Goal: Transaction & Acquisition: Purchase product/service

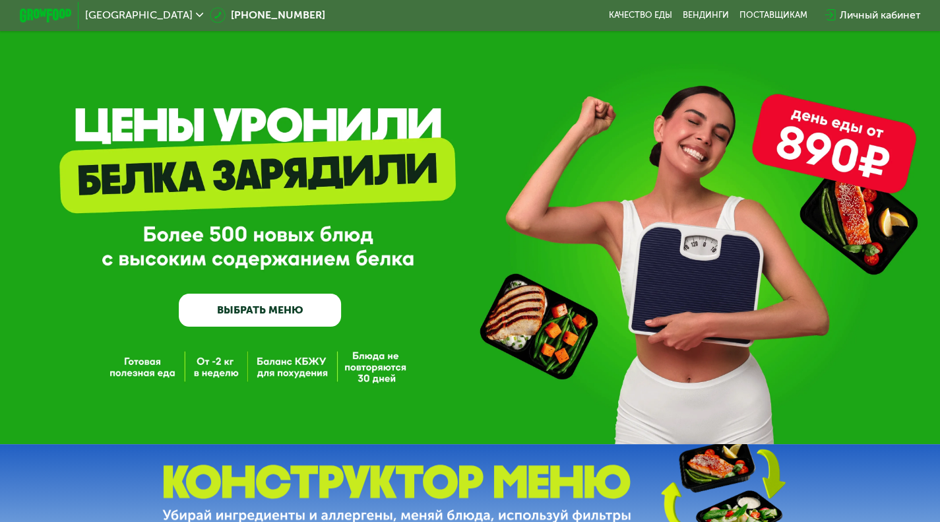
click at [282, 319] on link "ВЫБРАТЬ МЕНЮ" at bounding box center [260, 309] width 162 height 32
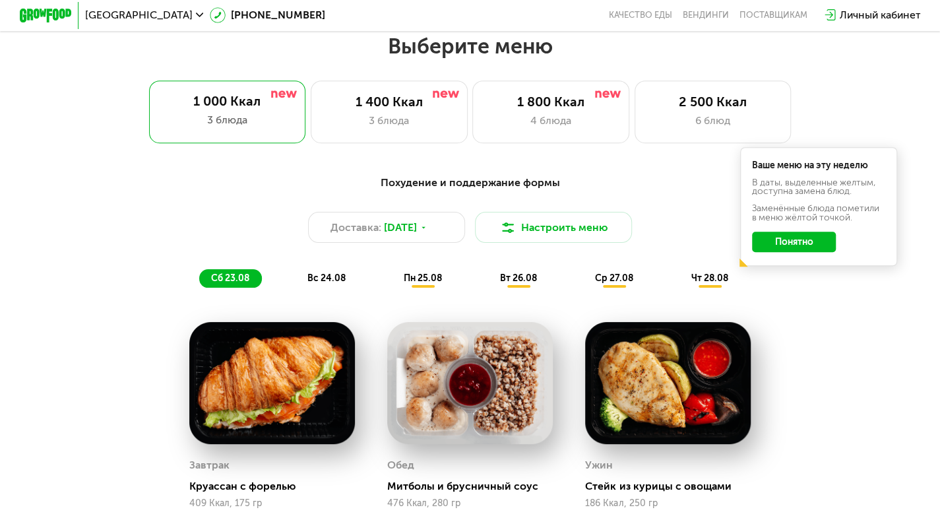
scroll to position [562, 0]
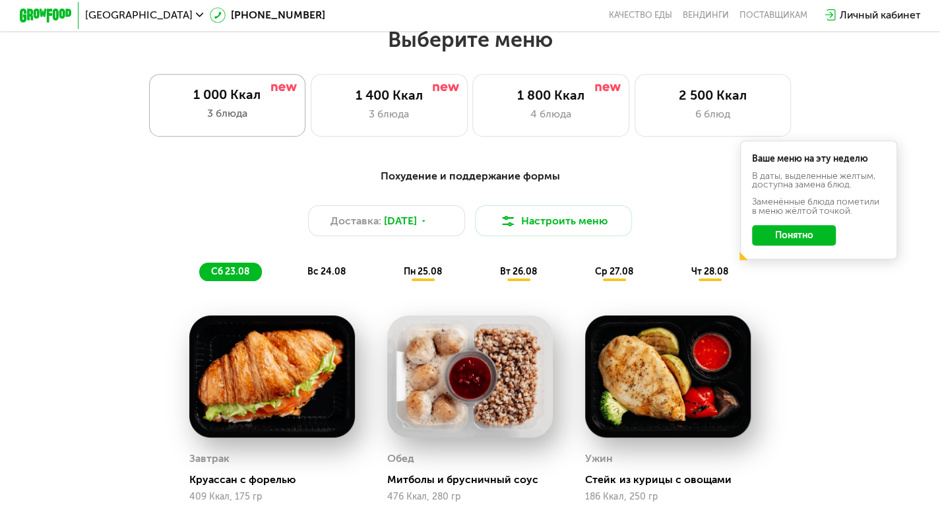
click at [200, 109] on div "1 000 Ккал 3 блюда" at bounding box center [227, 105] width 157 height 63
click at [822, 237] on button "Понятно" at bounding box center [794, 235] width 84 height 21
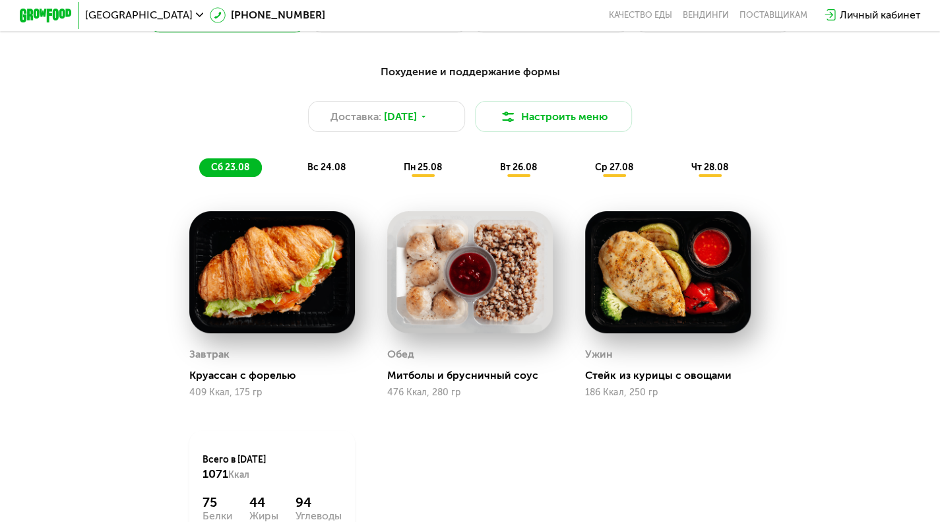
scroll to position [681, 0]
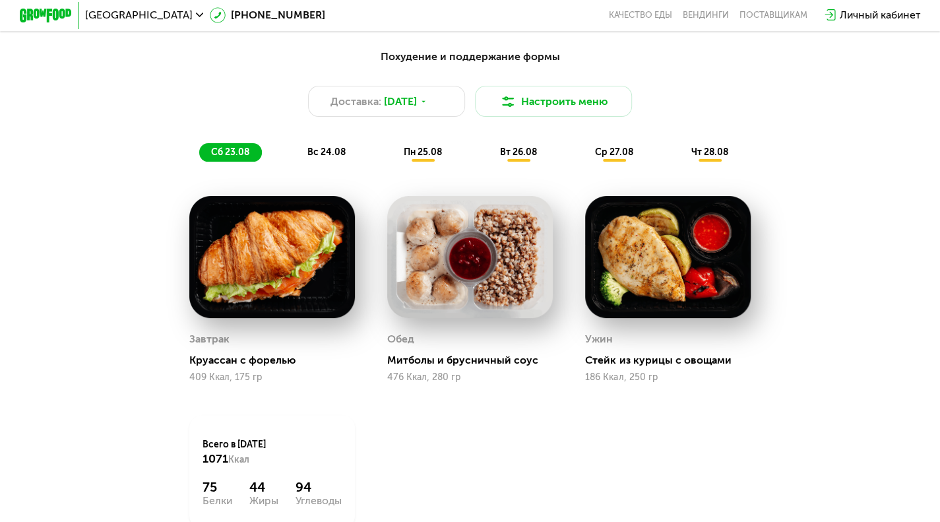
click at [318, 156] on span "вс 24.08" at bounding box center [326, 151] width 38 height 11
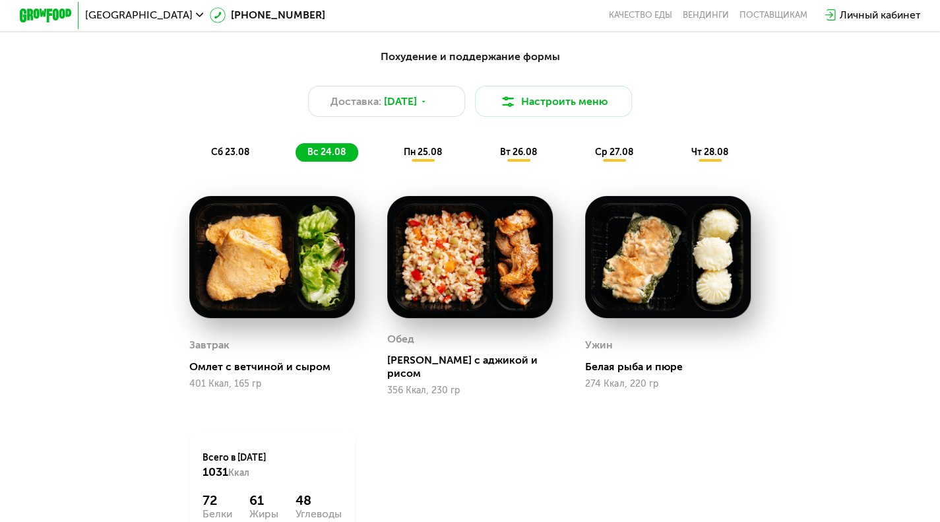
click at [231, 158] on span "сб 23.08" at bounding box center [230, 151] width 38 height 11
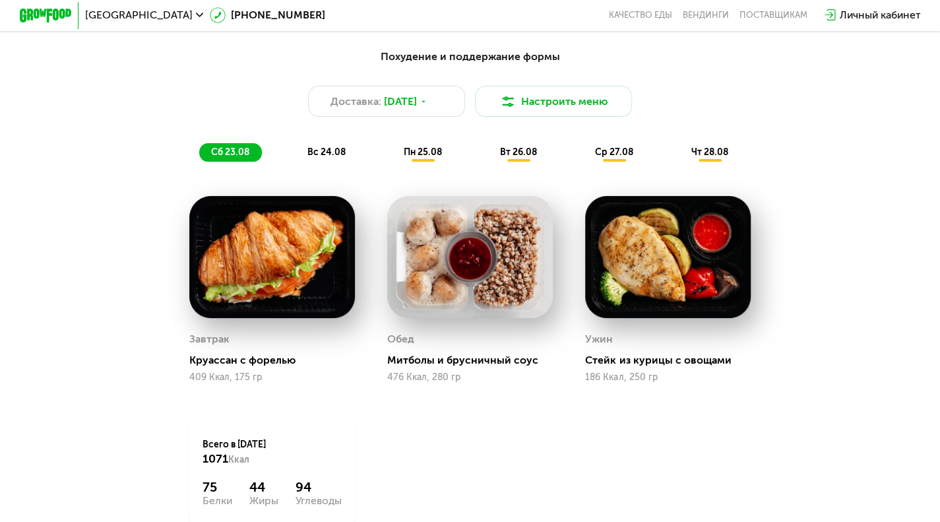
click at [314, 158] on span "вс 24.08" at bounding box center [326, 151] width 38 height 11
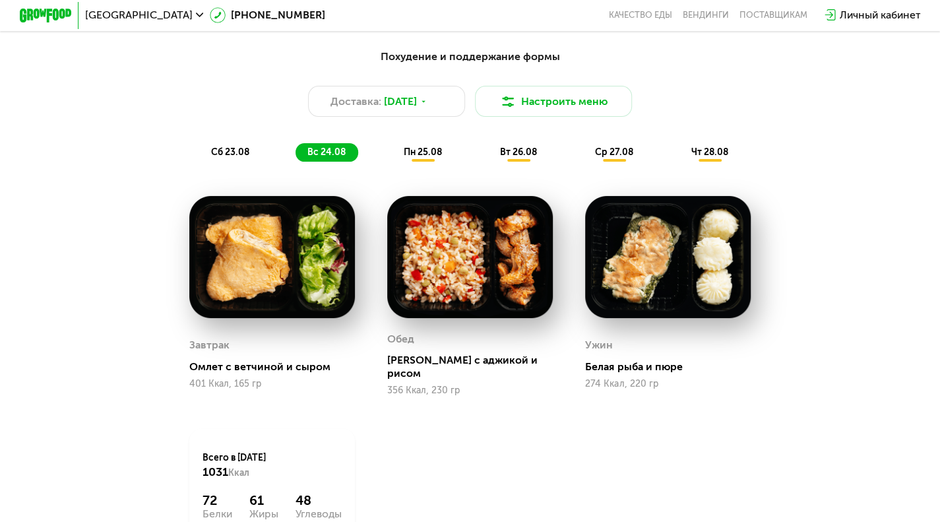
click at [431, 158] on span "пн 25.08" at bounding box center [423, 151] width 38 height 11
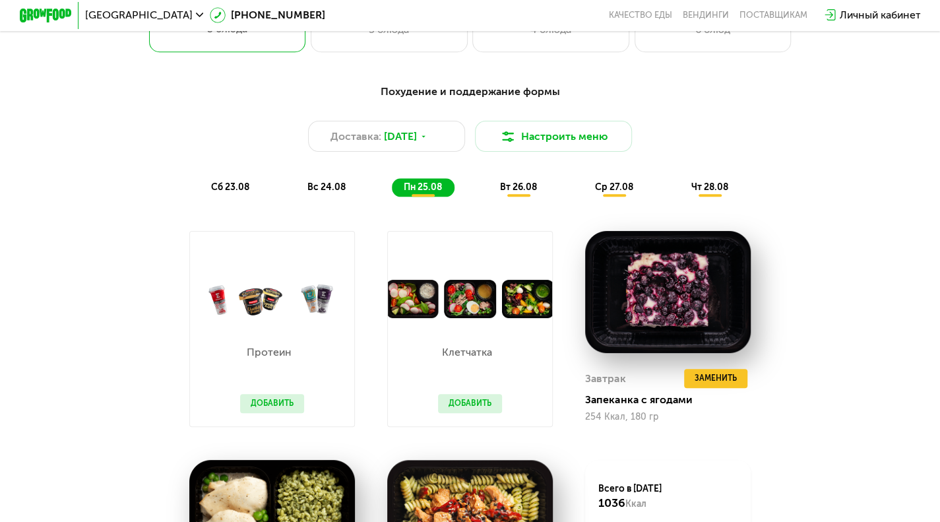
scroll to position [638, 0]
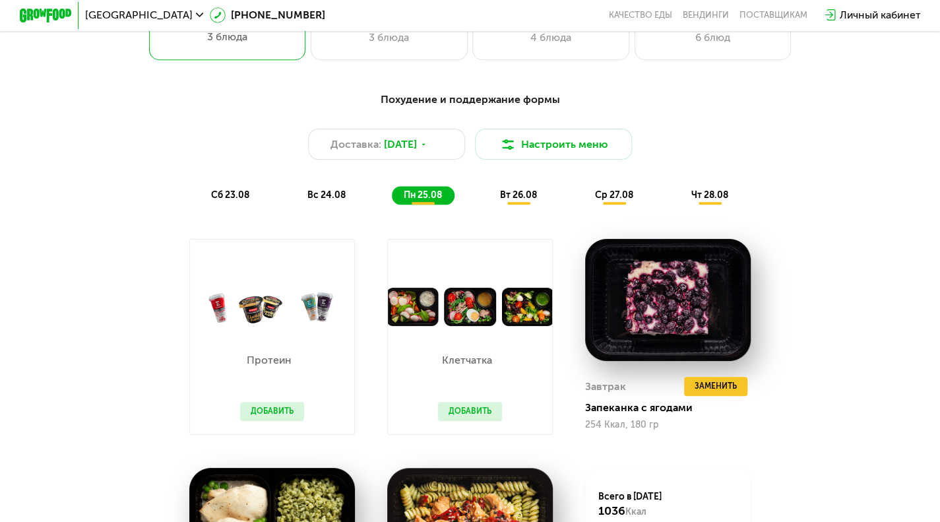
click at [514, 199] on span "вт 26.08" at bounding box center [517, 194] width 37 height 11
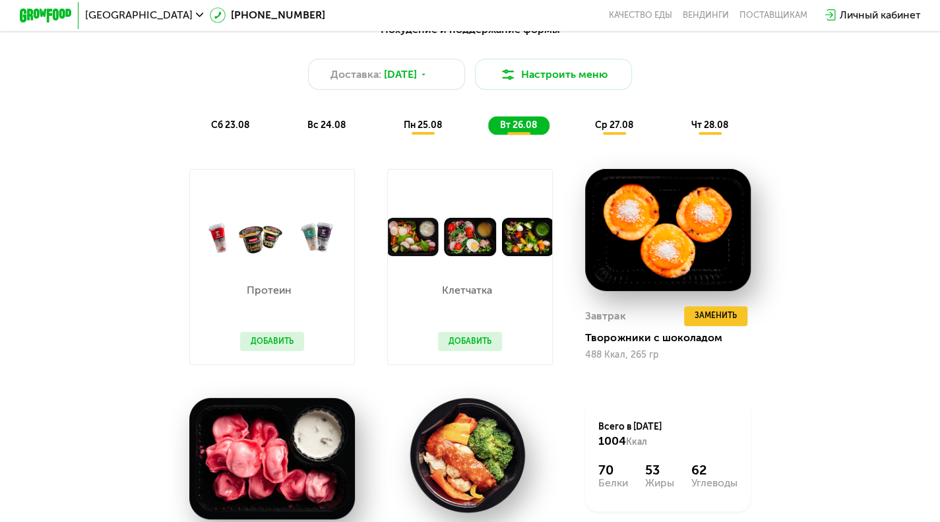
scroll to position [689, 0]
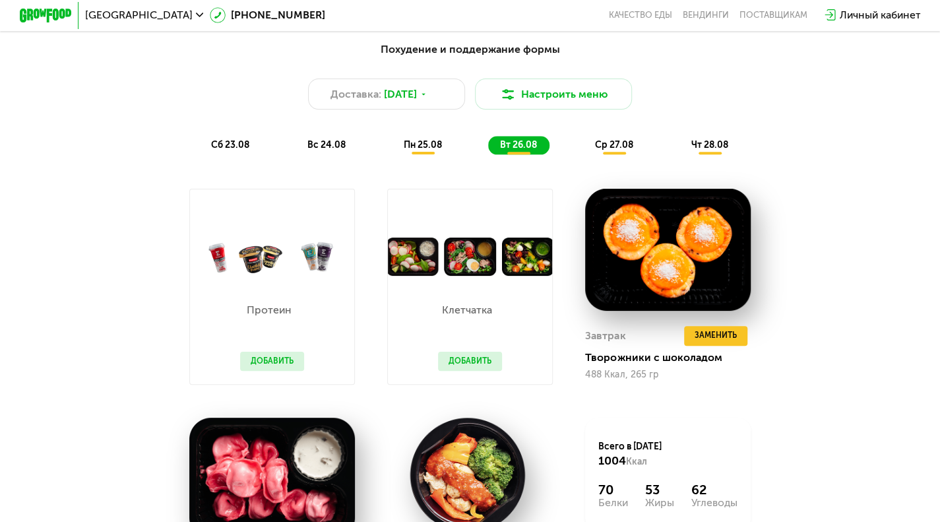
click at [618, 150] on span "ср 27.08" at bounding box center [613, 144] width 38 height 11
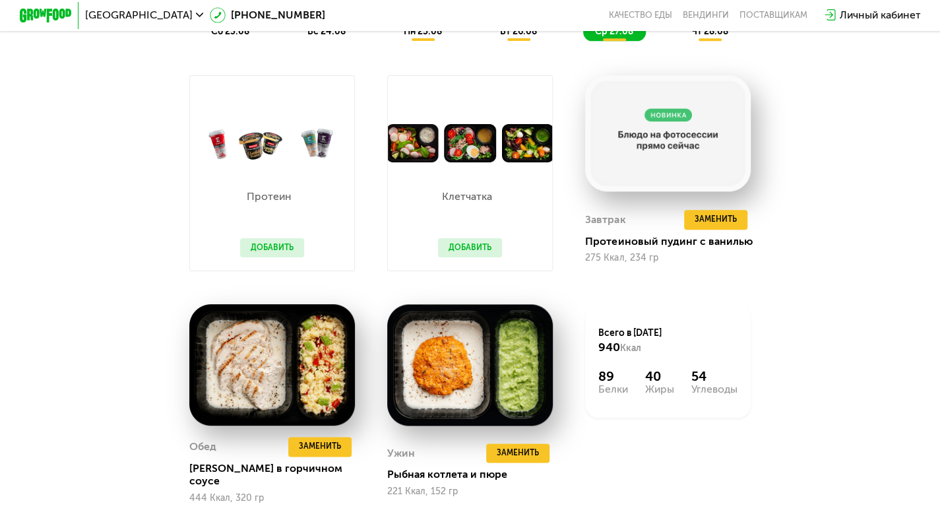
scroll to position [790, 0]
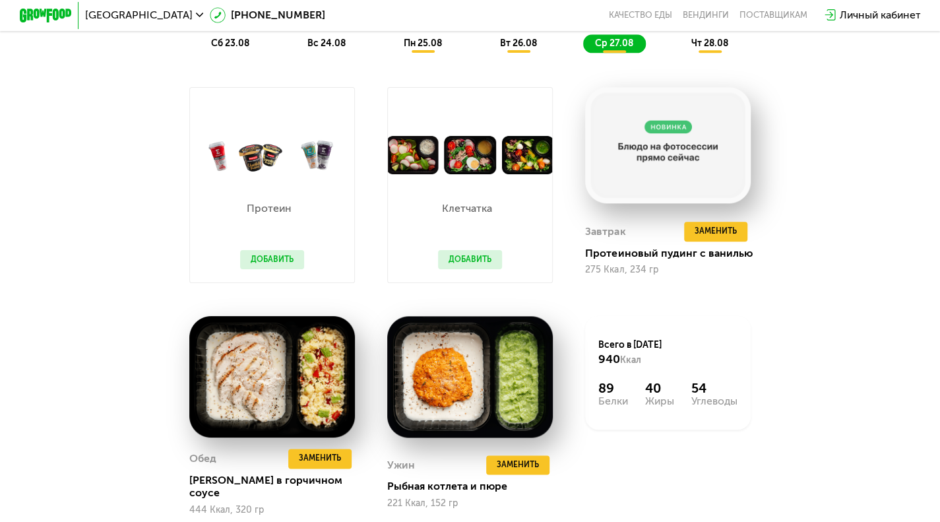
click at [711, 49] on span "чт 28.08" at bounding box center [709, 43] width 37 height 11
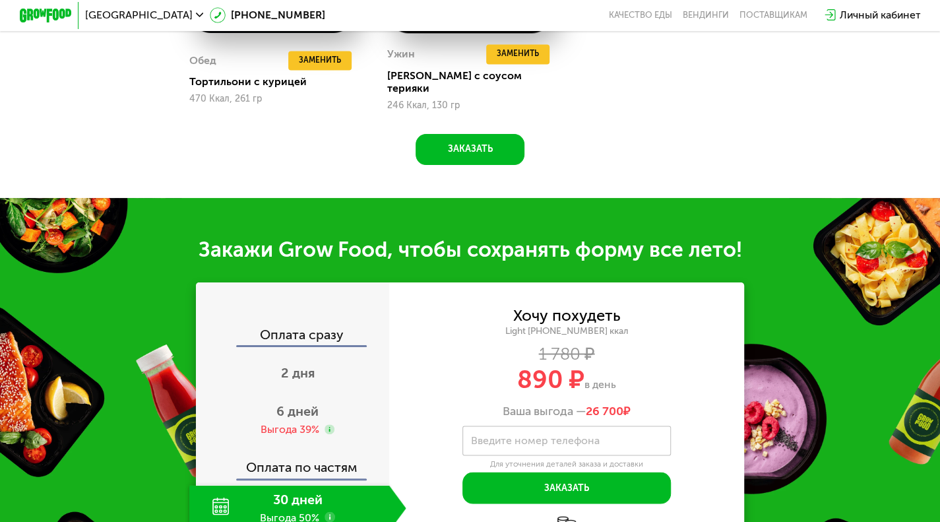
scroll to position [1282, 0]
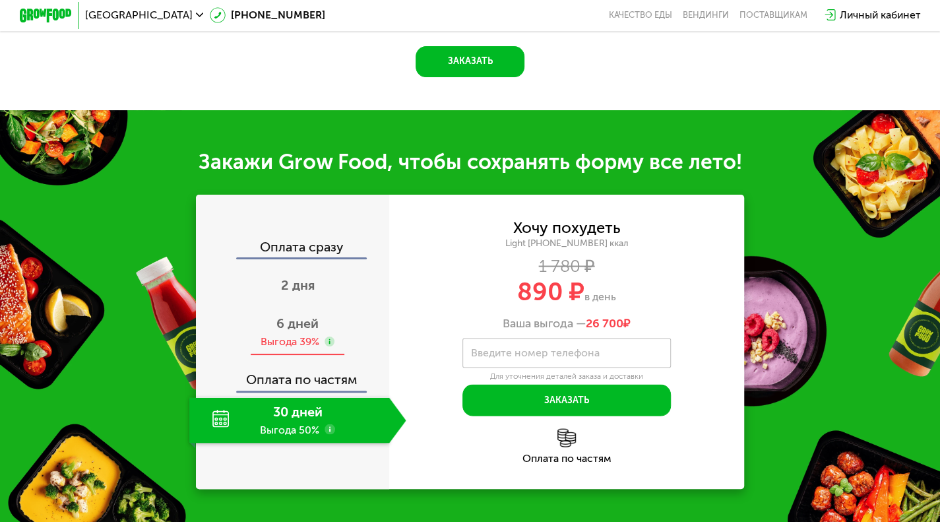
click at [313, 325] on span "6 дней" at bounding box center [297, 323] width 42 height 16
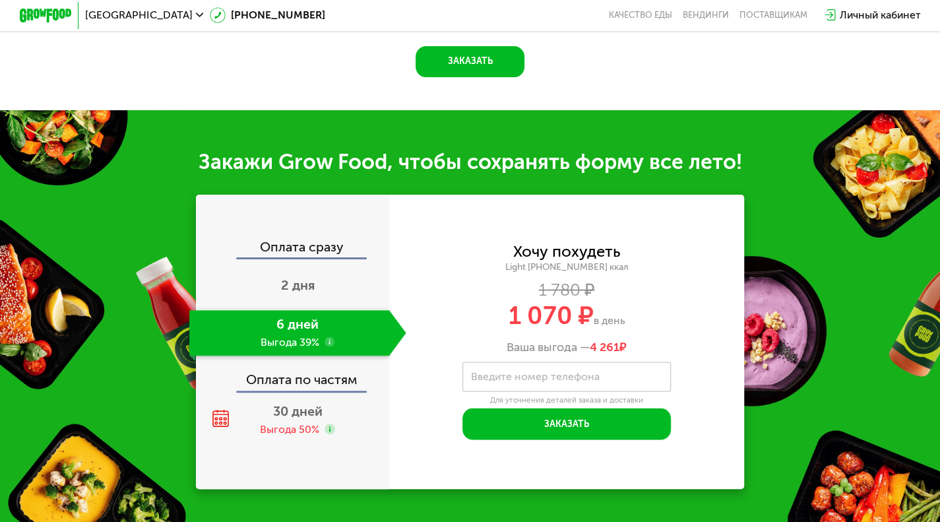
scroll to position [1348, 0]
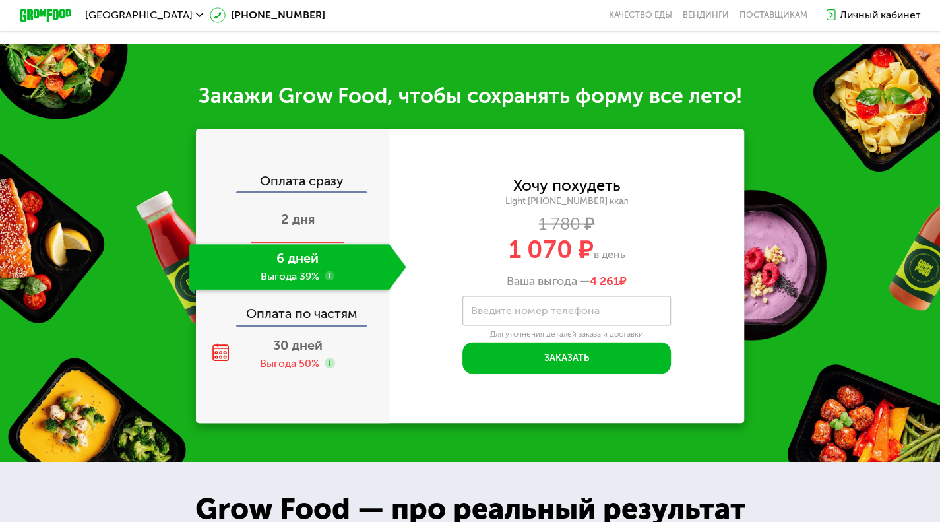
click at [289, 230] on div "2 дня" at bounding box center [297, 221] width 217 height 46
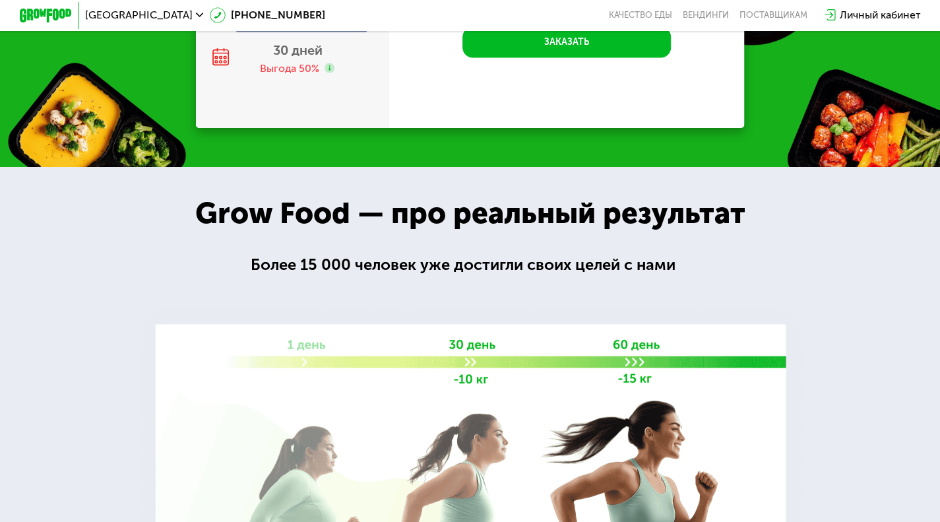
scroll to position [1265, 0]
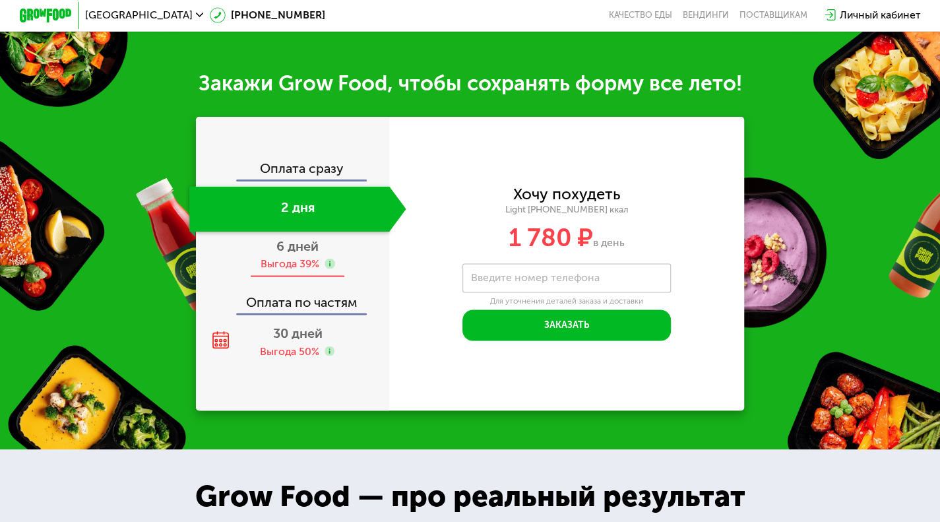
click at [290, 253] on span "6 дней" at bounding box center [297, 245] width 42 height 16
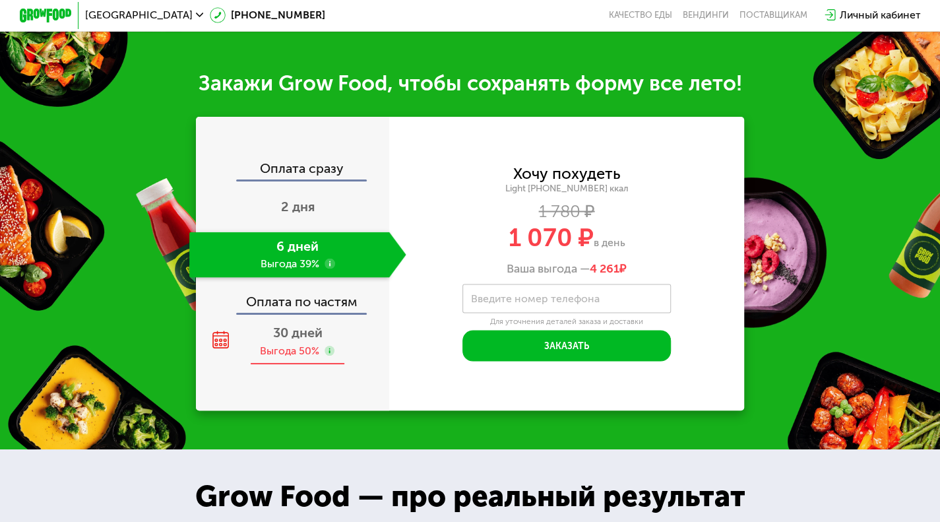
click at [292, 336] on div "30 дней Выгода 50%" at bounding box center [297, 342] width 217 height 46
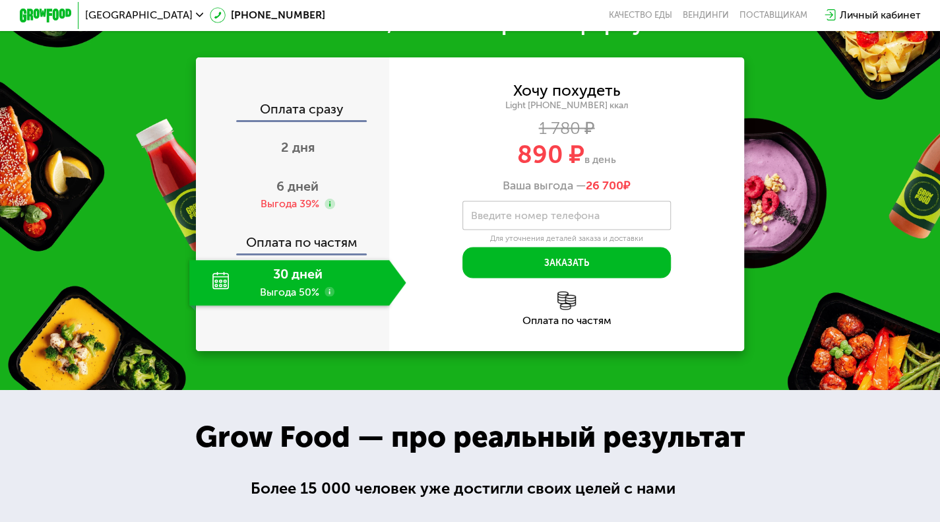
scroll to position [1254, 0]
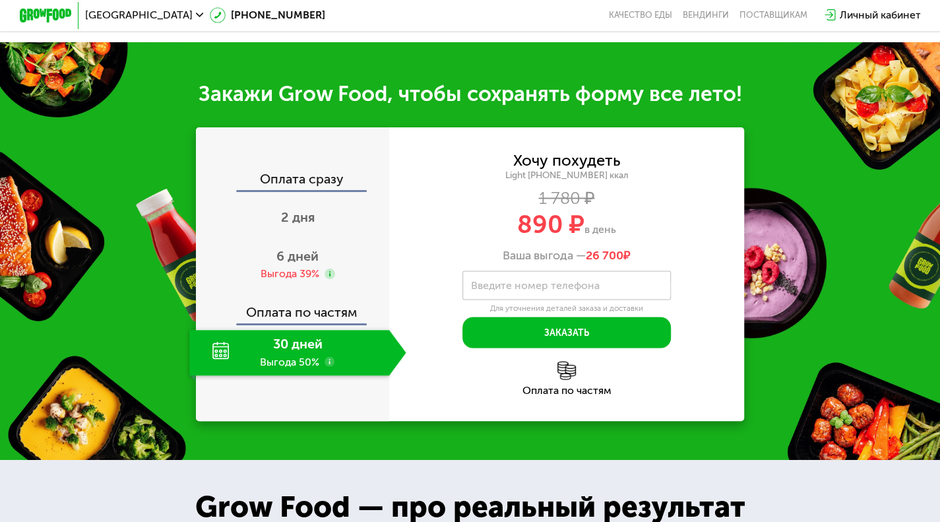
click at [523, 289] on label "Введите номер телефона" at bounding box center [534, 285] width 129 height 7
click at [523, 300] on input "Введите номер телефона" at bounding box center [566, 285] width 209 height 30
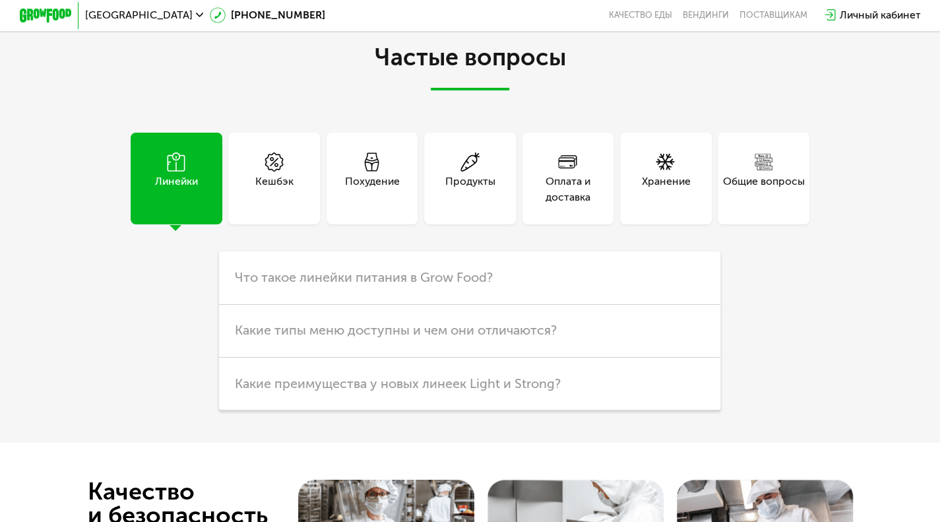
scroll to position [3149, 0]
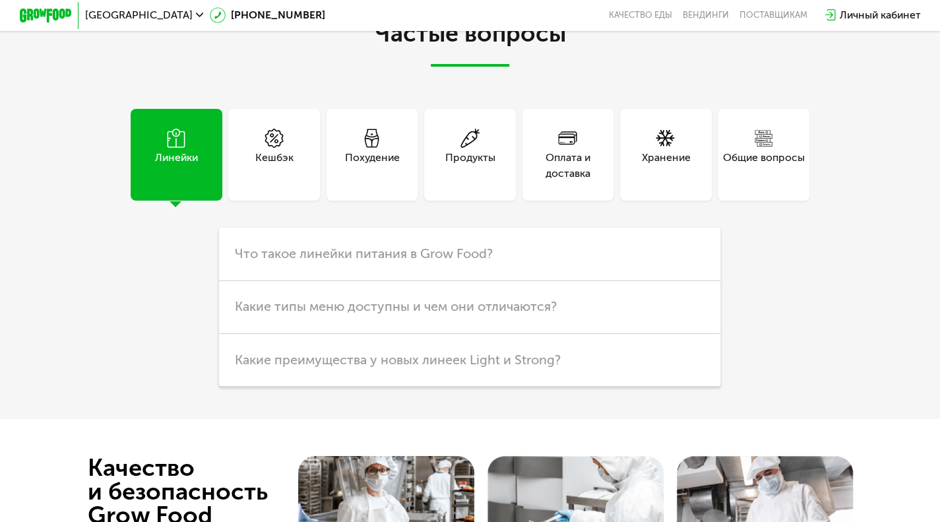
type input "**********"
click at [280, 181] on div "Кешбэк" at bounding box center [274, 166] width 38 height 32
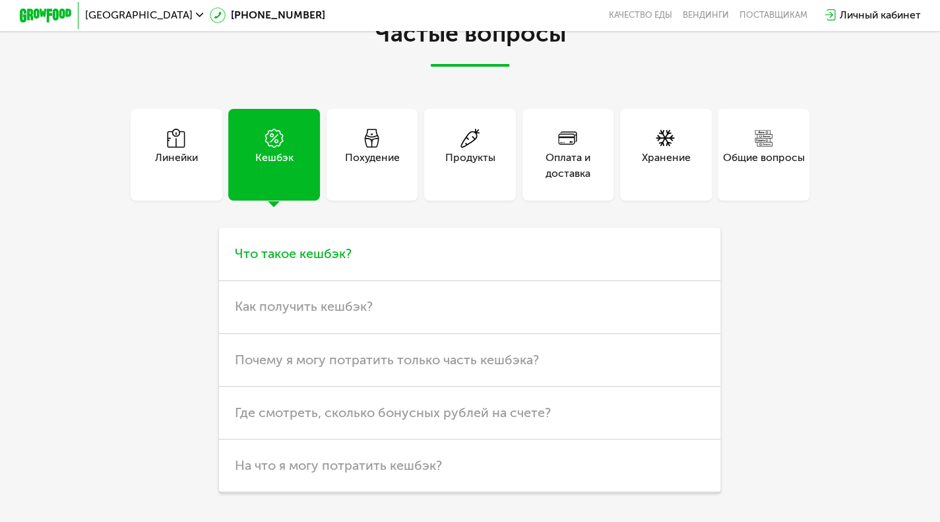
click at [297, 261] on span "Что такое кешбэк?" at bounding box center [293, 253] width 117 height 16
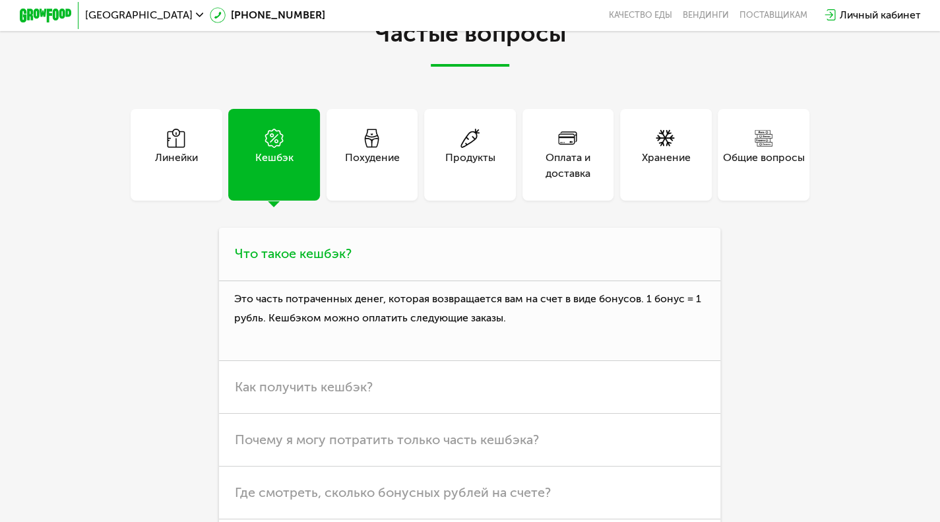
click at [297, 261] on span "Что такое кешбэк?" at bounding box center [293, 253] width 117 height 16
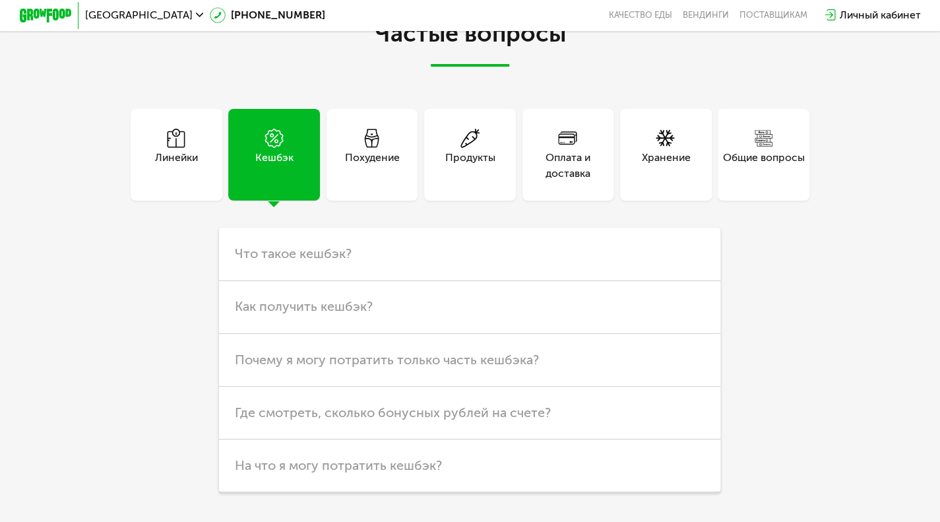
click at [849, 13] on div "Личный кабинет" at bounding box center [879, 15] width 81 height 16
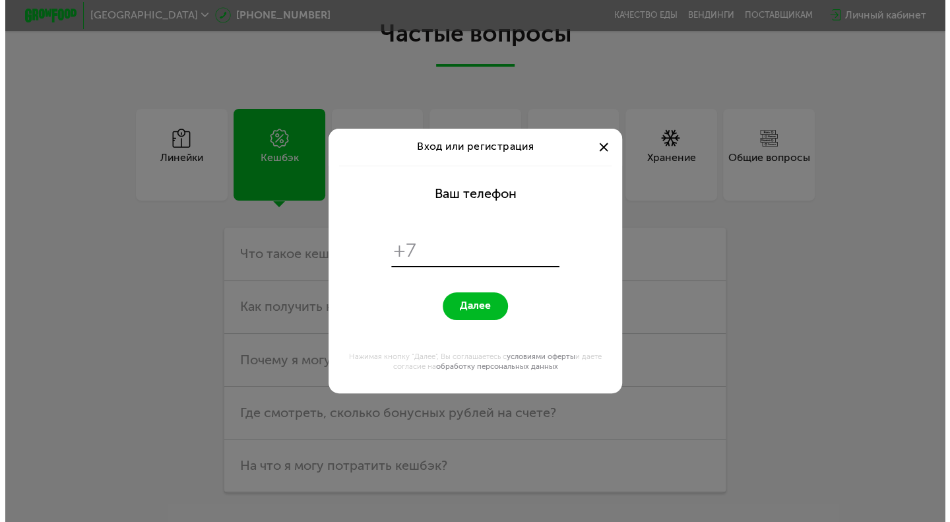
scroll to position [0, 0]
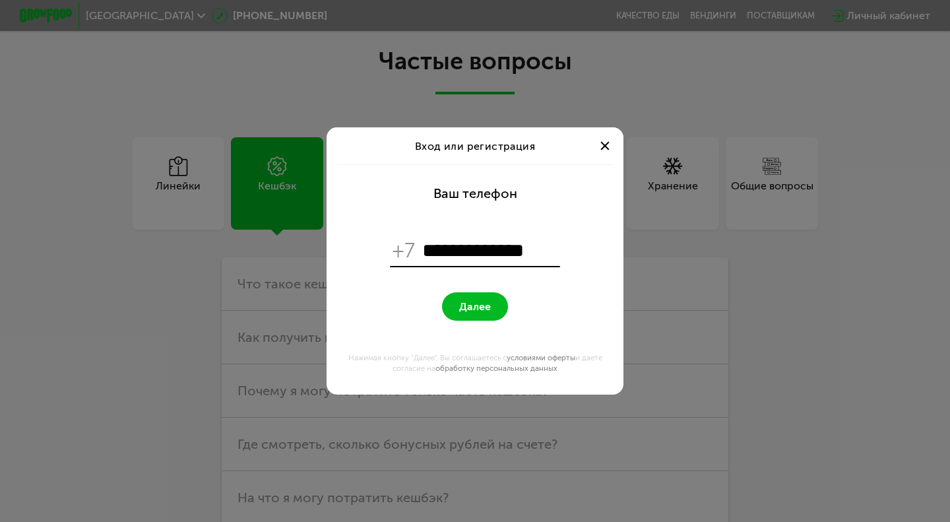
type input "**********"
click at [491, 311] on button "Далее" at bounding box center [475, 306] width 66 height 28
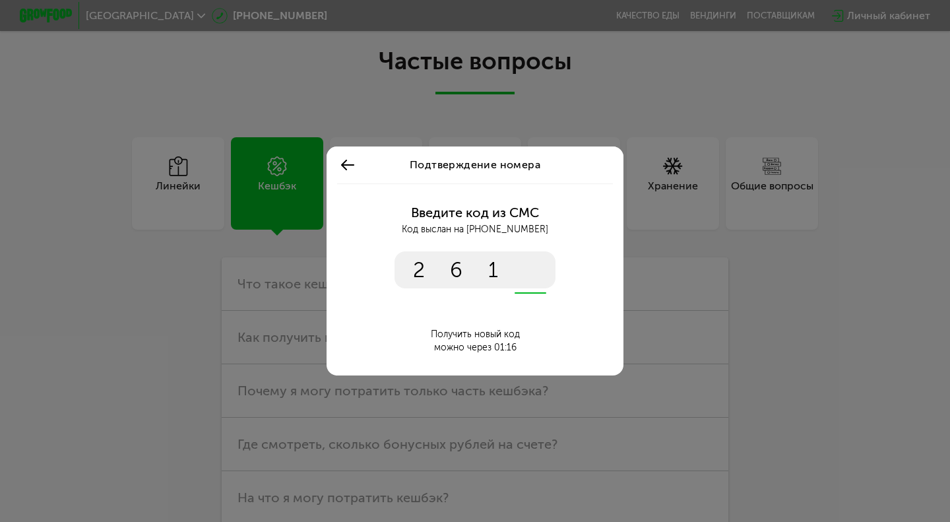
type input "****"
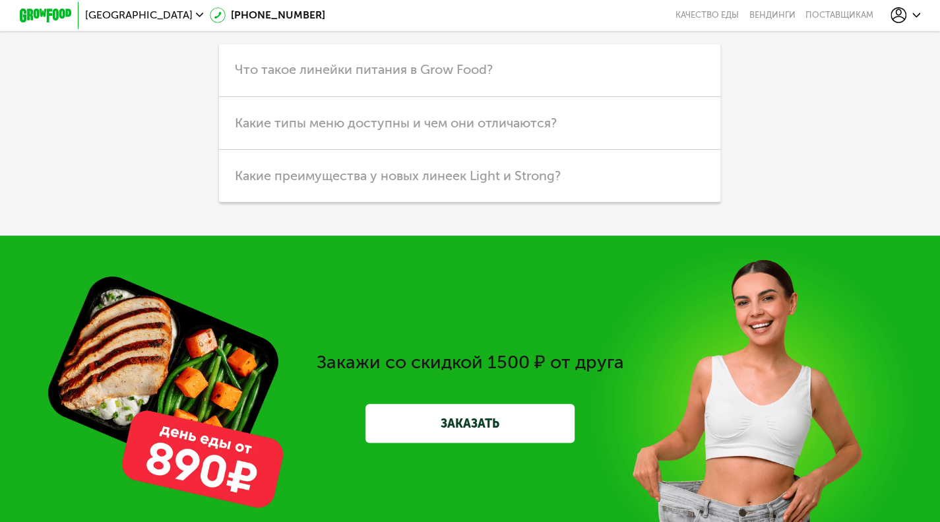
scroll to position [2699, 0]
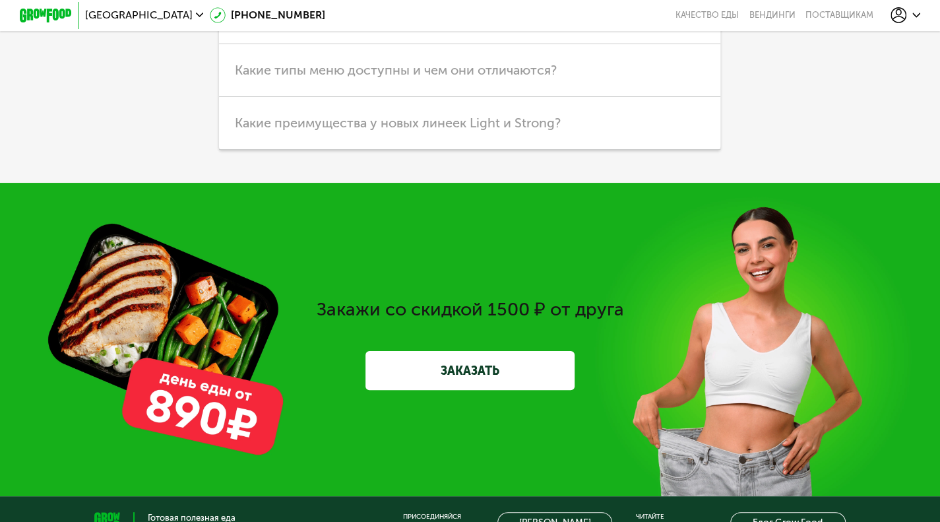
click at [496, 390] on link "ЗАКАЗАТЬ" at bounding box center [469, 370] width 209 height 39
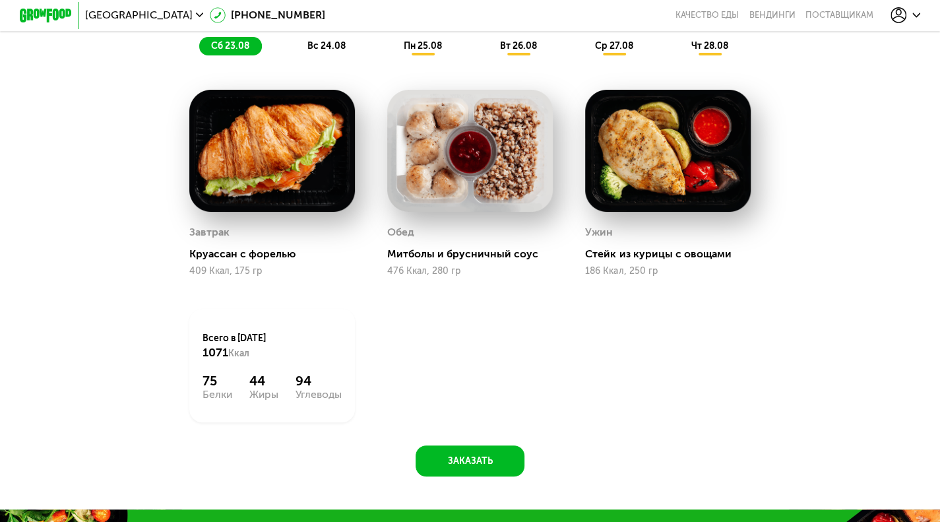
scroll to position [983, 0]
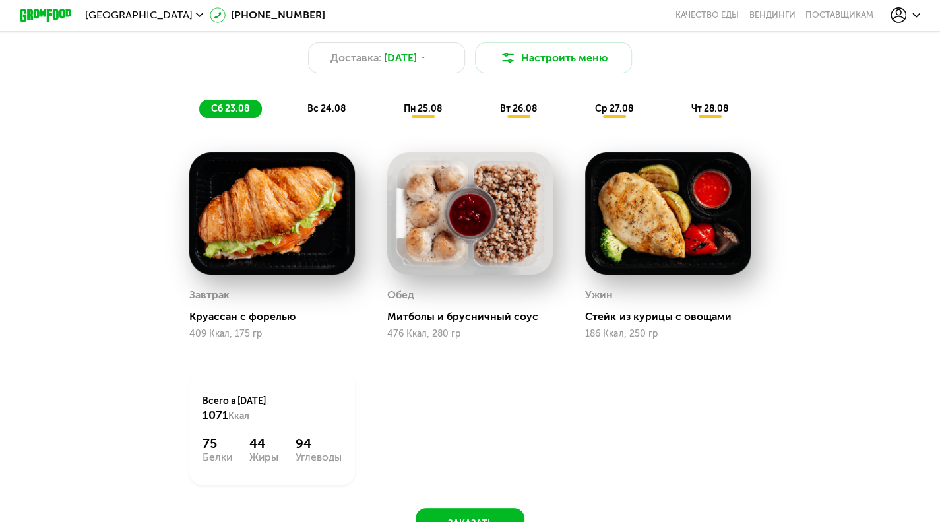
click at [318, 114] on span "вс 24.08" at bounding box center [326, 108] width 38 height 11
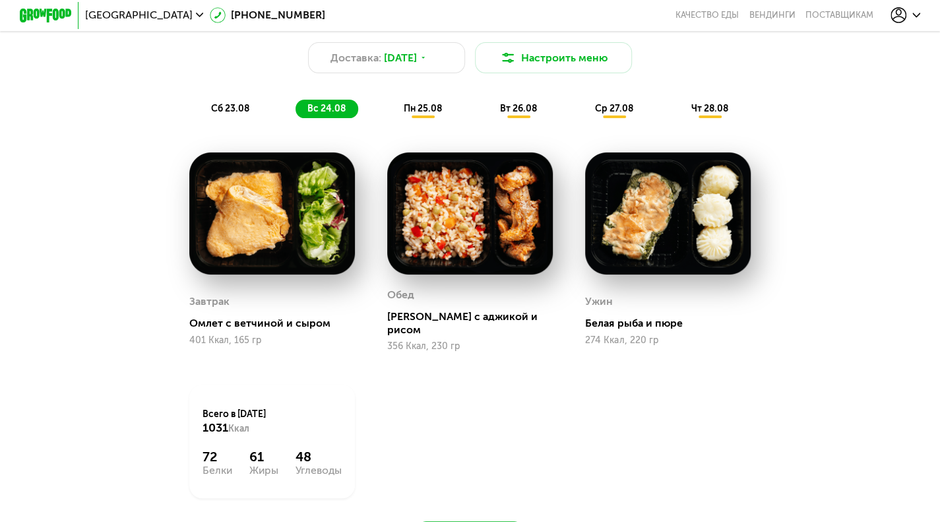
click at [488, 117] on div "пн 25.08" at bounding box center [519, 109] width 62 height 18
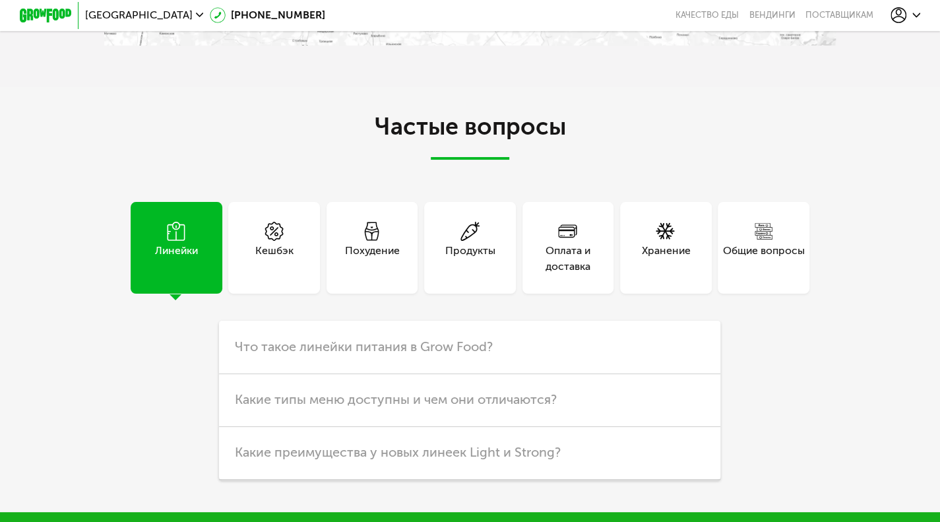
scroll to position [2560, 0]
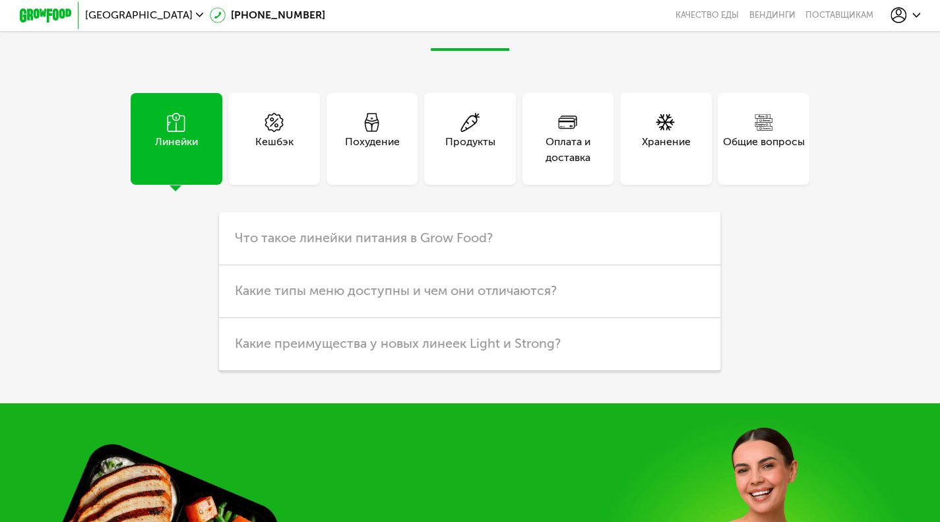
click at [246, 185] on div "Кешбэк" at bounding box center [274, 139] width 92 height 92
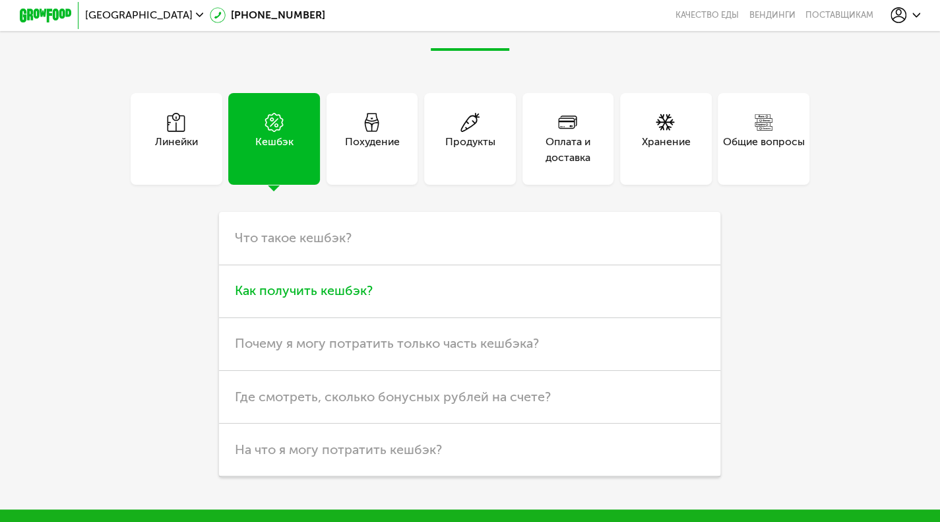
click at [288, 298] on span "Как получить кешбэк?" at bounding box center [304, 290] width 138 height 16
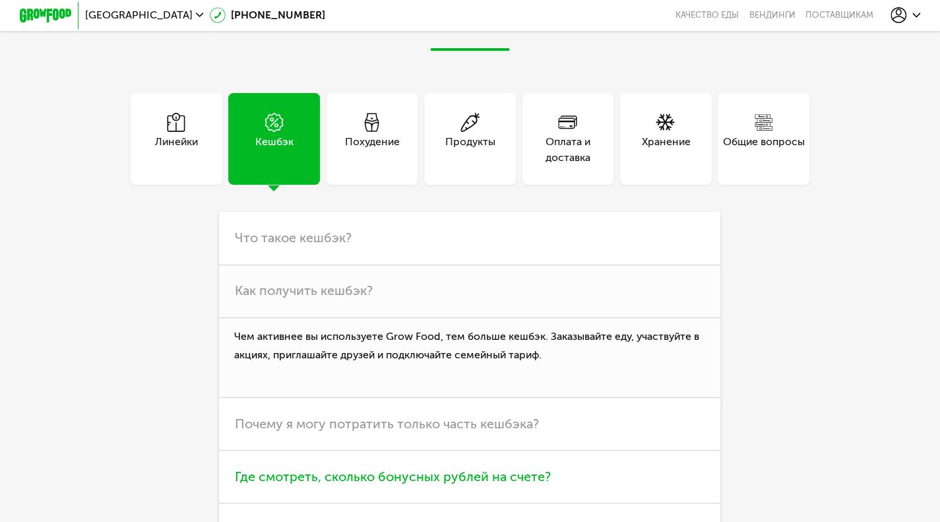
click at [446, 484] on span "Где смотреть, сколько бонусных рублей на счете?" at bounding box center [393, 476] width 316 height 16
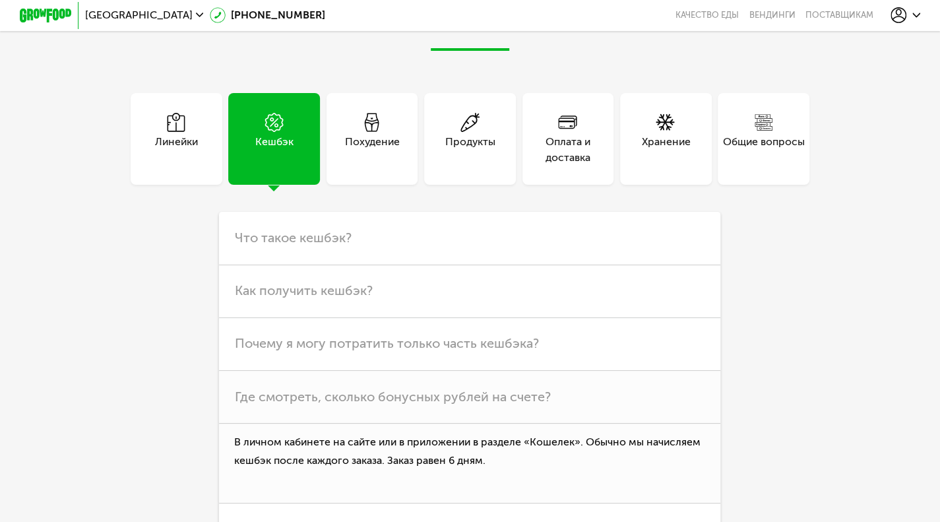
click at [392, 166] on div "Похудение" at bounding box center [372, 150] width 55 height 32
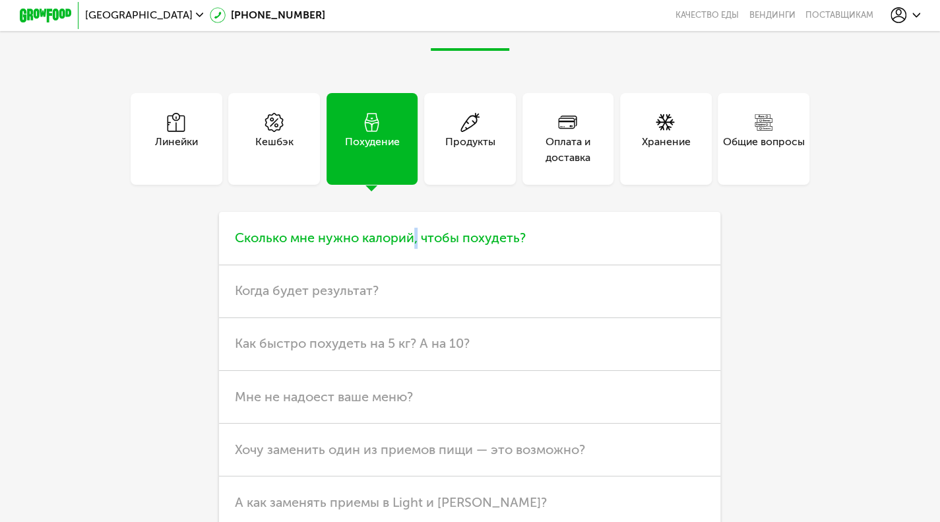
click at [415, 254] on h3 "Сколько мне нужно калорий, чтобы похудеть?" at bounding box center [469, 238] width 501 height 53
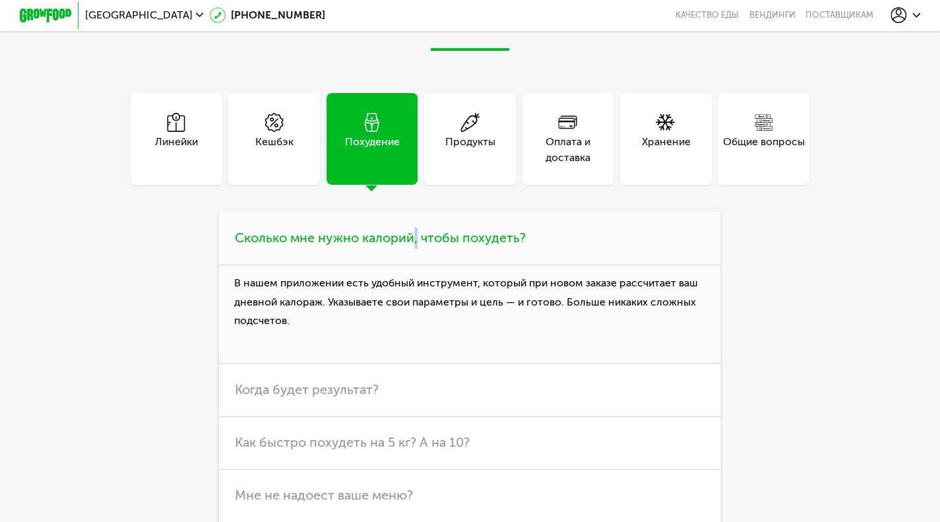
click at [415, 255] on h3 "Сколько мне нужно калорий, чтобы похудеть?" at bounding box center [469, 238] width 501 height 53
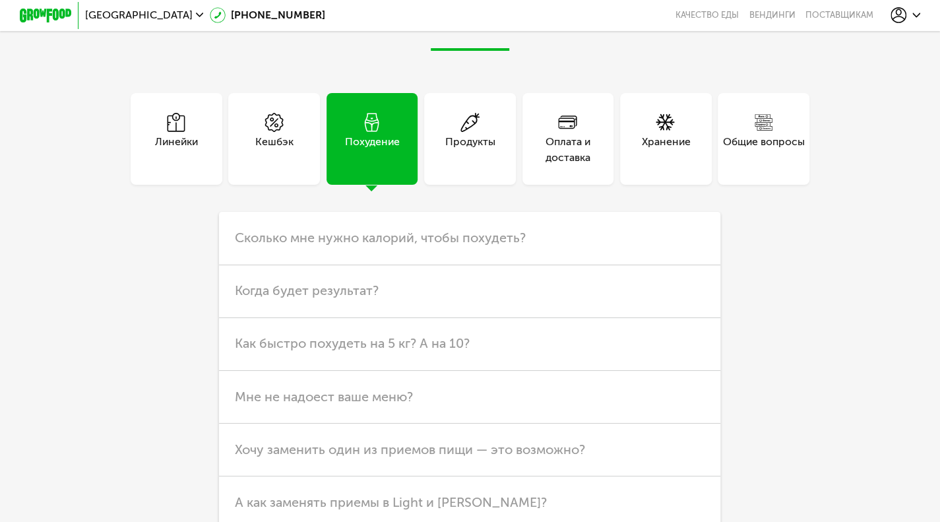
click at [477, 166] on div "Продукты" at bounding box center [470, 150] width 50 height 32
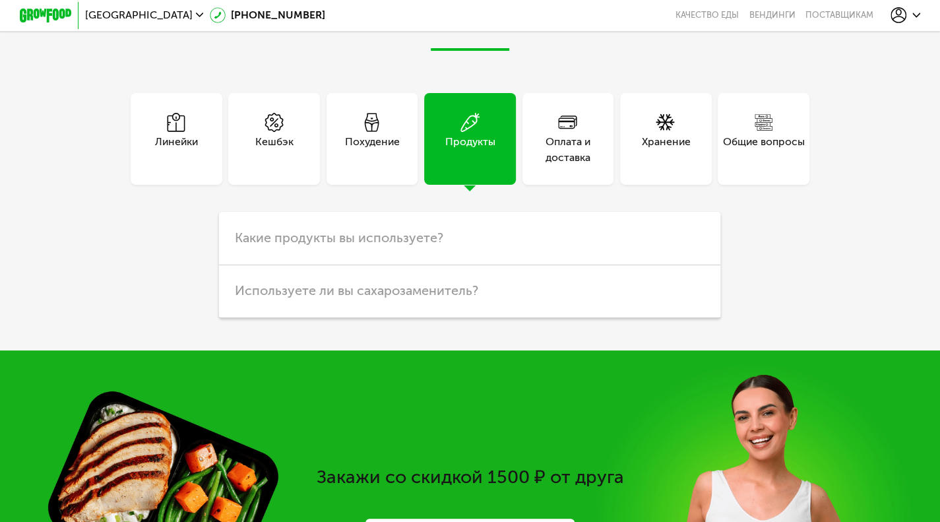
click at [570, 166] on div "Оплата и доставка" at bounding box center [568, 150] width 92 height 32
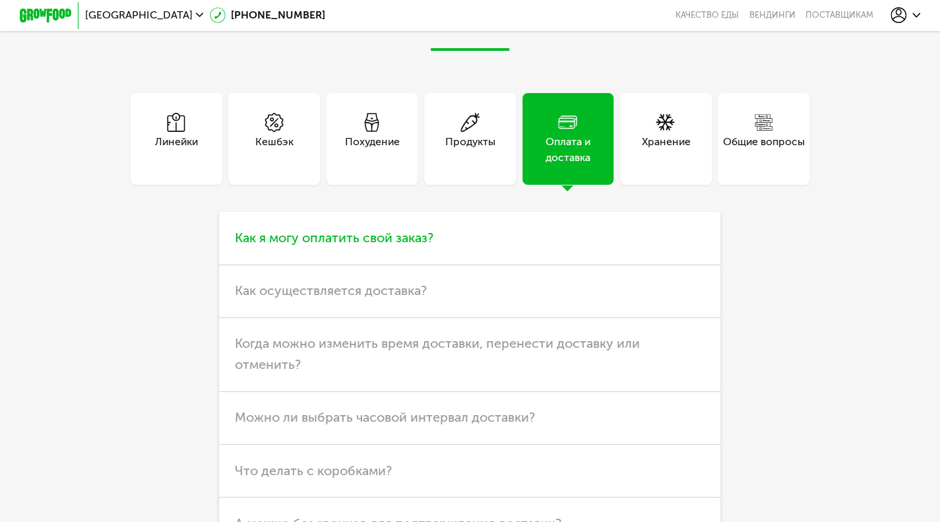
click at [408, 264] on h3 "Как я могу оплатить свой заказ?" at bounding box center [469, 238] width 501 height 53
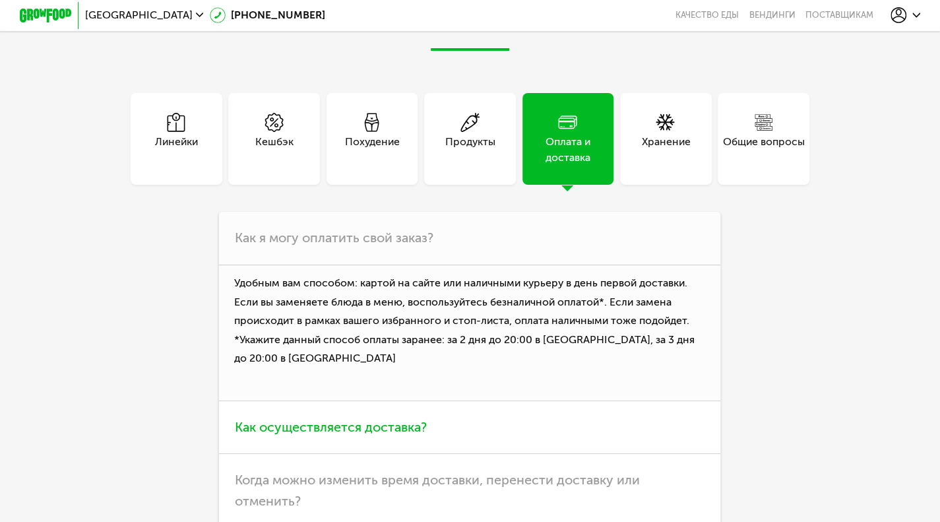
click at [441, 454] on h3 "Как осуществляется доставка?" at bounding box center [469, 427] width 501 height 53
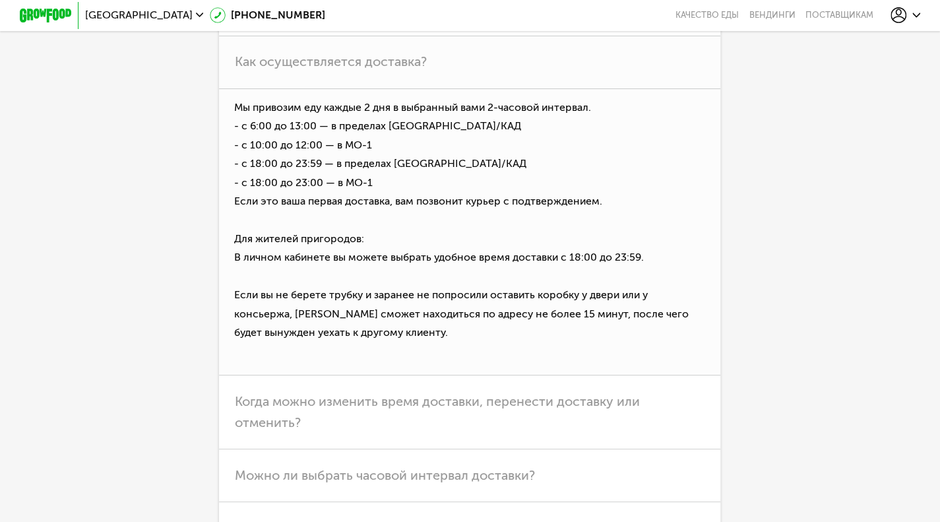
scroll to position [2822, 0]
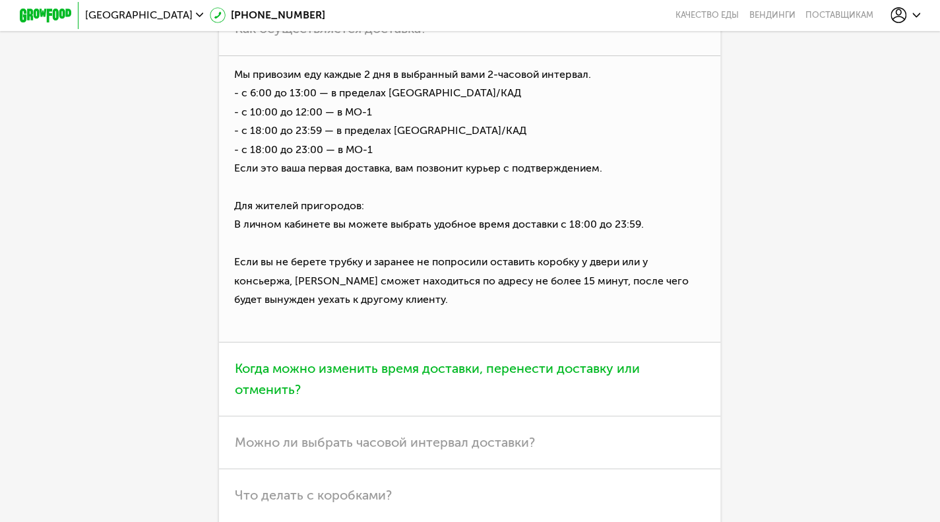
click at [663, 381] on h3 "Когда можно изменить время доставки, перенести доставку или отменить?" at bounding box center [469, 379] width 501 height 74
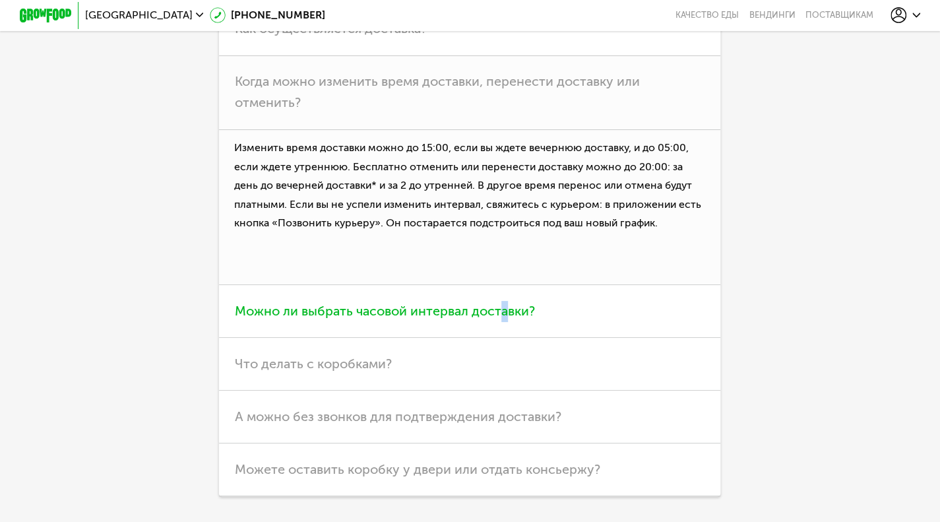
click at [505, 338] on h3 "Можно ли выбрать часовой интервал доставки?" at bounding box center [469, 311] width 501 height 53
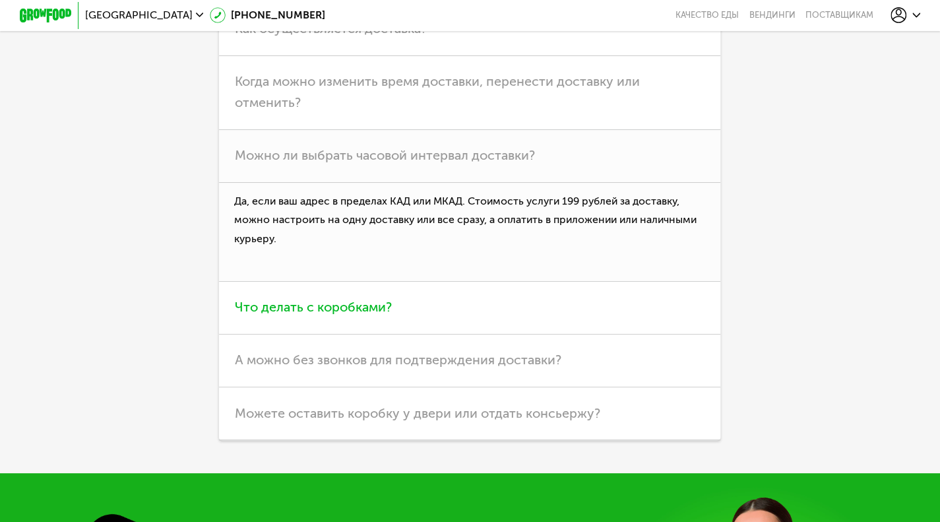
click at [503, 334] on h3 "Что делать с коробками?" at bounding box center [469, 308] width 501 height 53
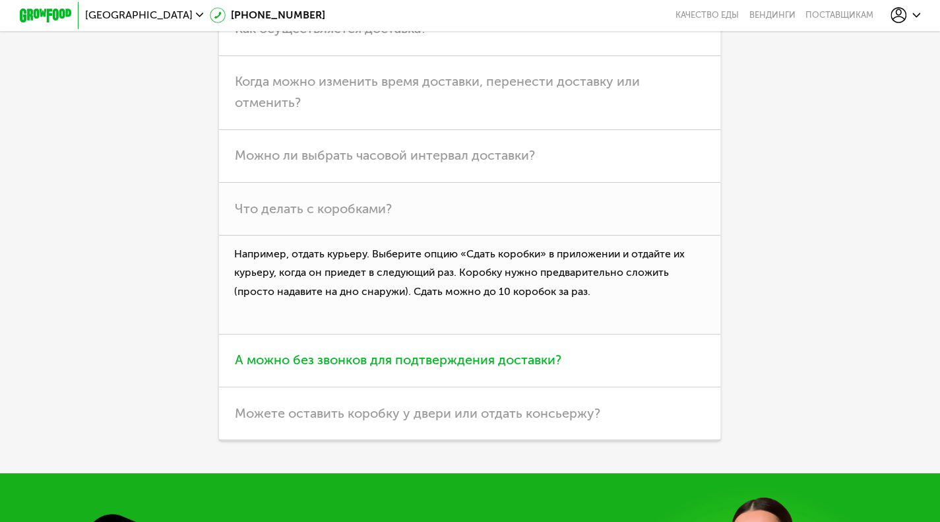
click at [501, 376] on h3 "А можно без звонков для подтверждения доставки?" at bounding box center [469, 360] width 501 height 53
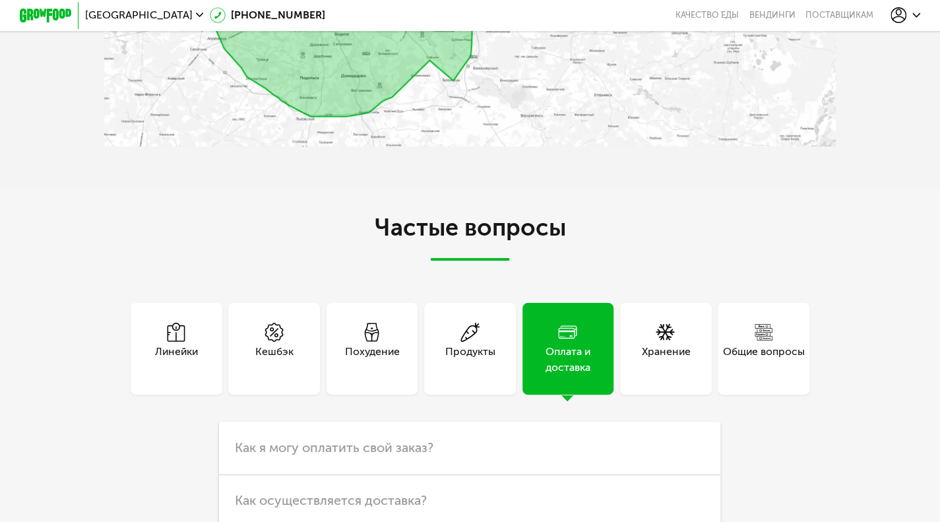
scroll to position [2396, 0]
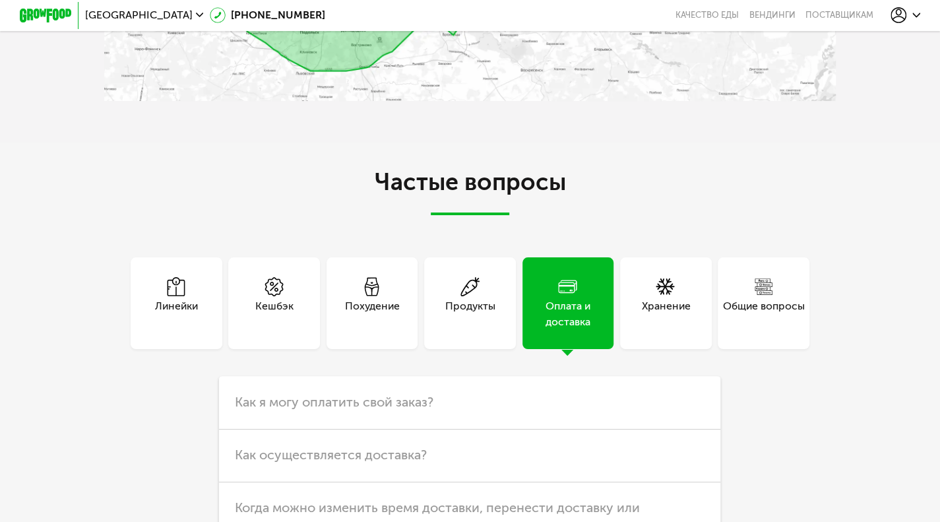
click at [658, 319] on div "Хранение" at bounding box center [665, 314] width 49 height 32
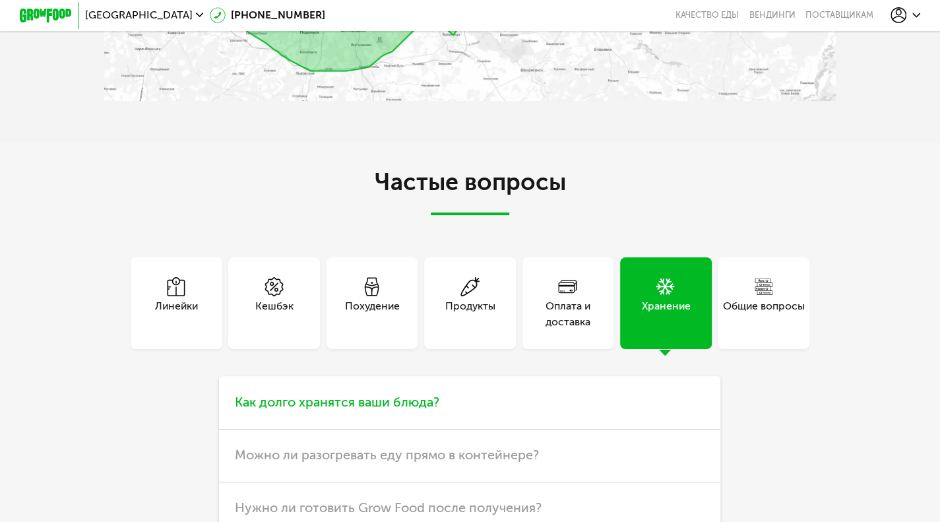
click at [394, 429] on h3 "Как долго хранятся ваши блюда?" at bounding box center [469, 402] width 501 height 53
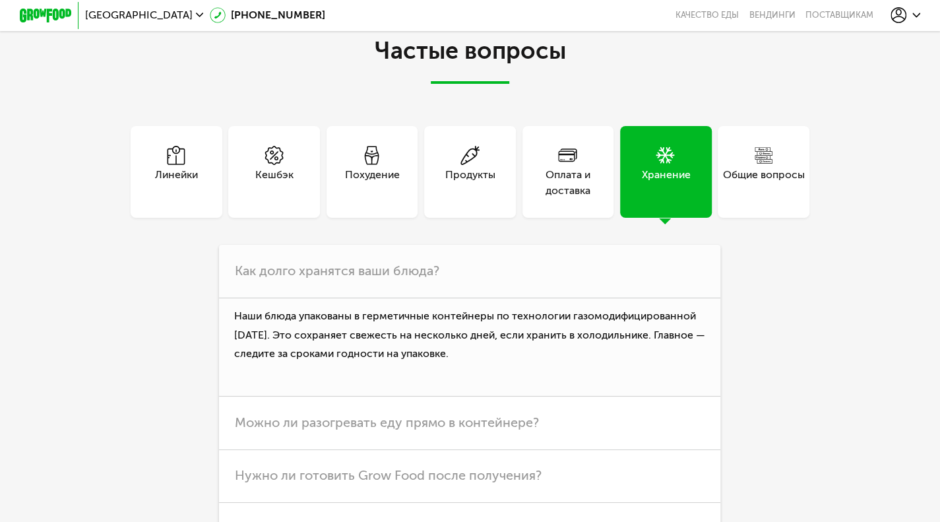
scroll to position [2575, 0]
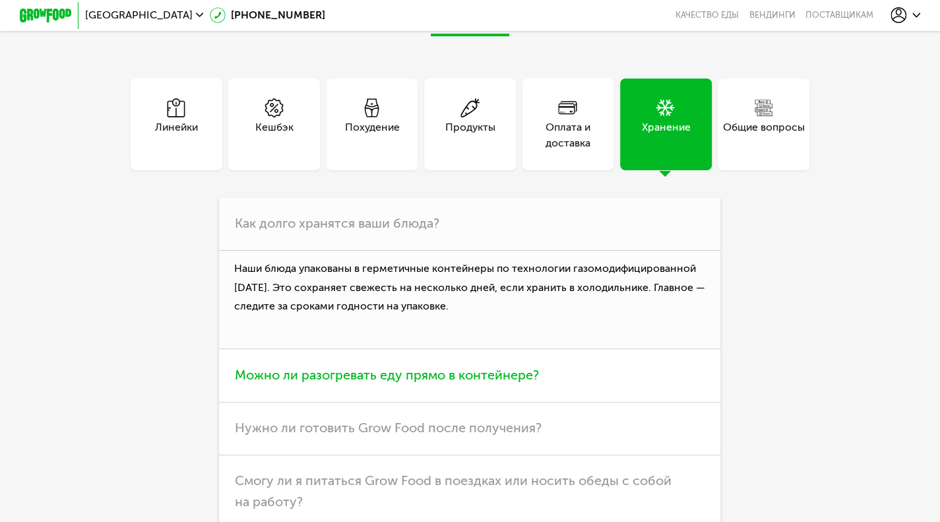
click at [593, 402] on h3 "Можно ли разогревать еду прямо в контейнере?" at bounding box center [469, 375] width 501 height 53
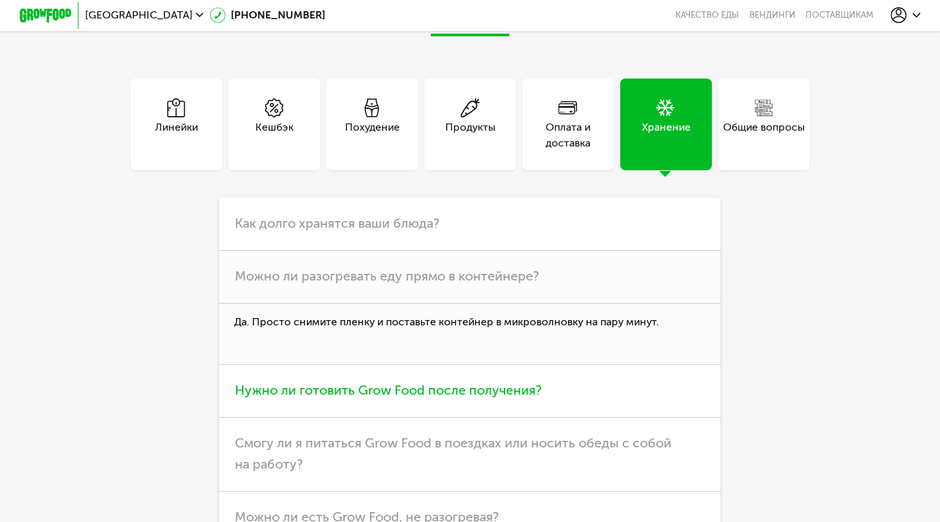
click at [594, 415] on h3 "Нужно ли готовить Grow Food после получения?" at bounding box center [469, 391] width 501 height 53
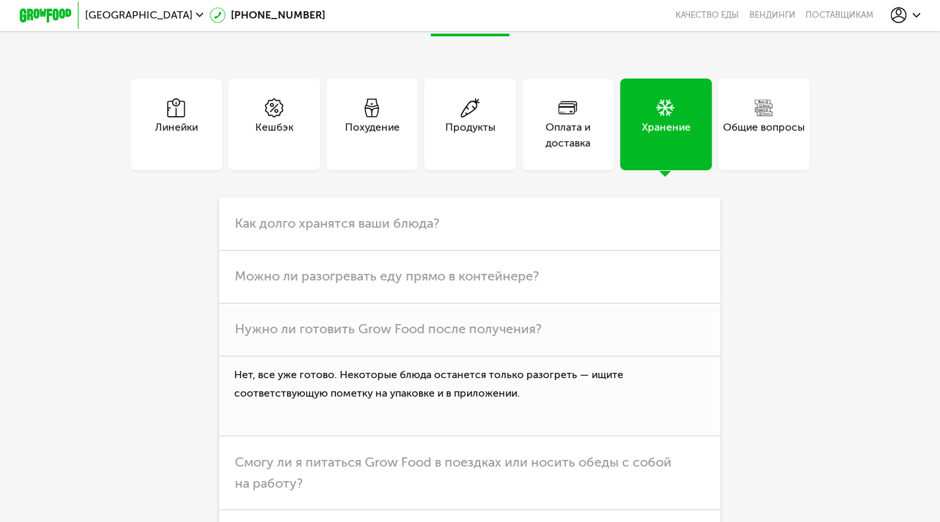
click at [766, 151] on div "Общие вопросы" at bounding box center [764, 135] width 82 height 32
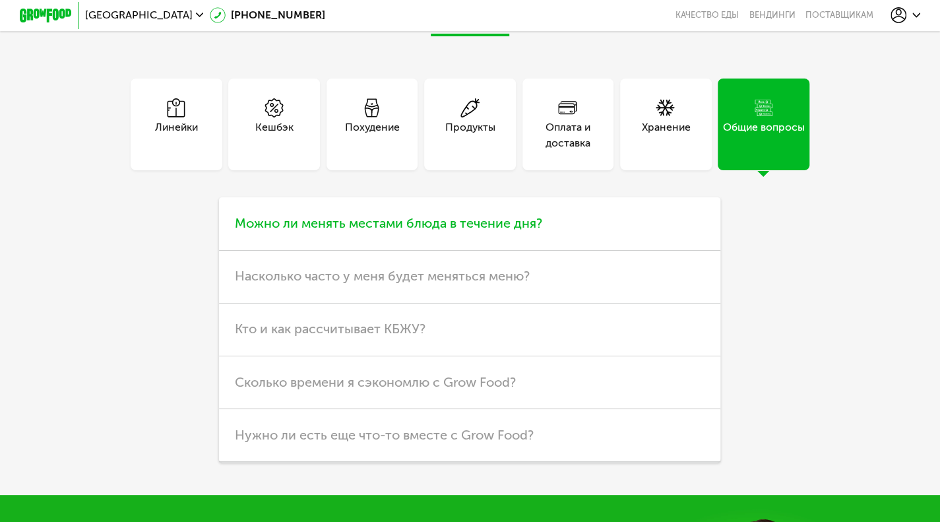
click at [514, 231] on span "Можно ли менять местами блюда в течение дня?" at bounding box center [388, 223] width 307 height 16
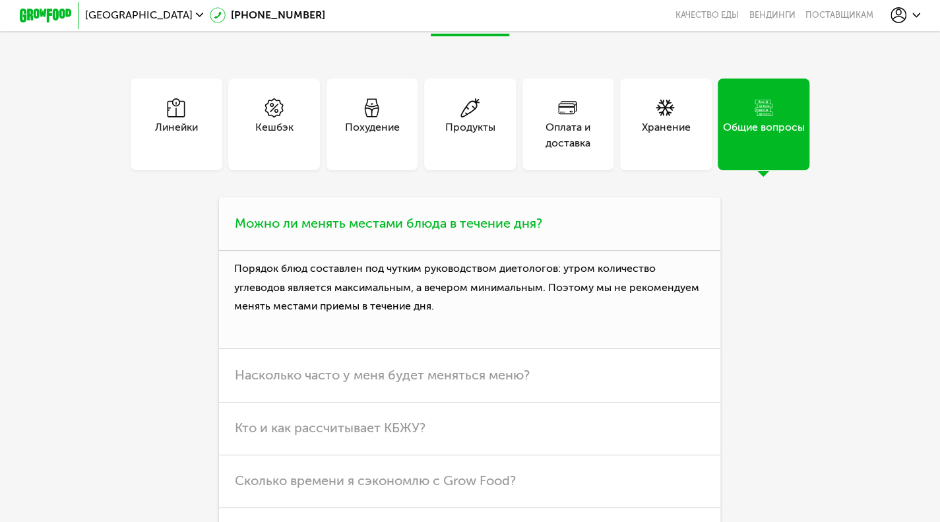
click at [514, 231] on span "Можно ли менять местами блюда в течение дня?" at bounding box center [388, 223] width 307 height 16
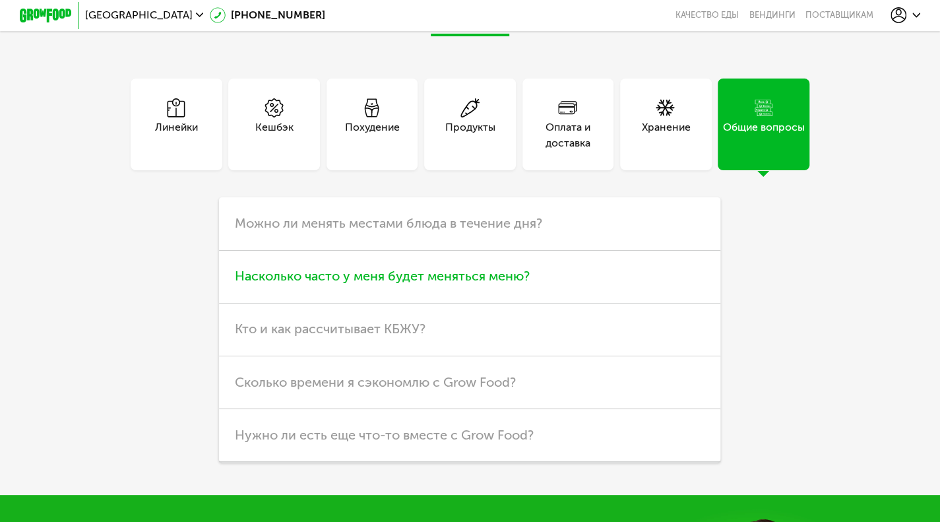
click at [493, 284] on span "Насколько часто у меня будет меняться меню?" at bounding box center [382, 276] width 295 height 16
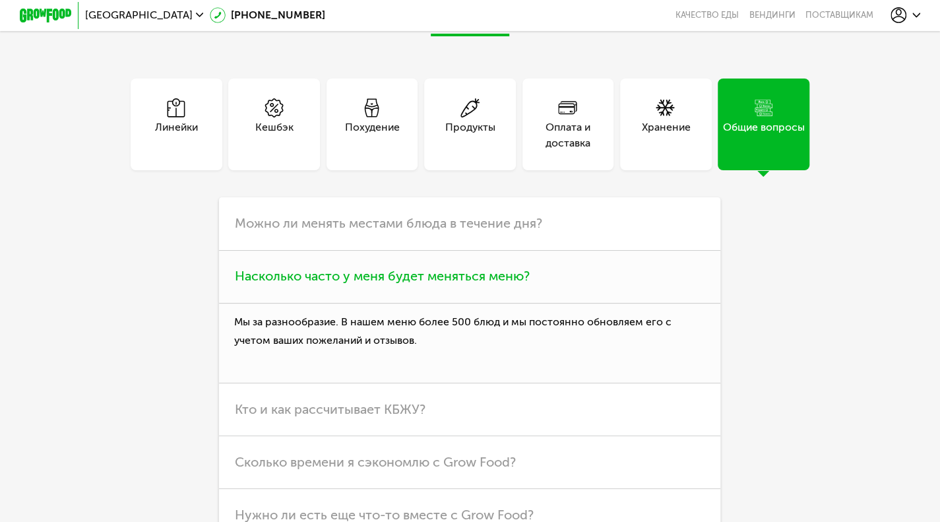
click at [493, 284] on span "Насколько часто у меня будет меняться меню?" at bounding box center [382, 276] width 295 height 16
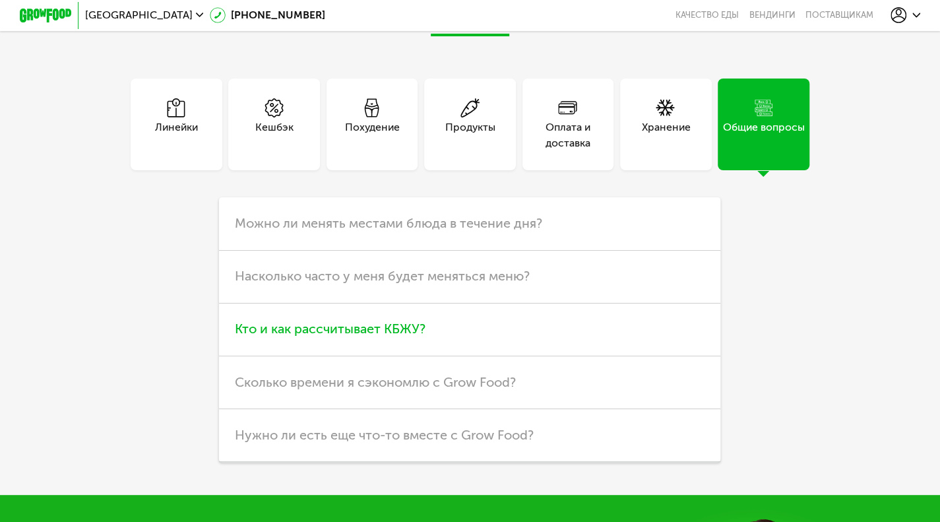
click at [472, 354] on h3 "Кто и как рассчитывает КБЖУ?" at bounding box center [469, 329] width 501 height 53
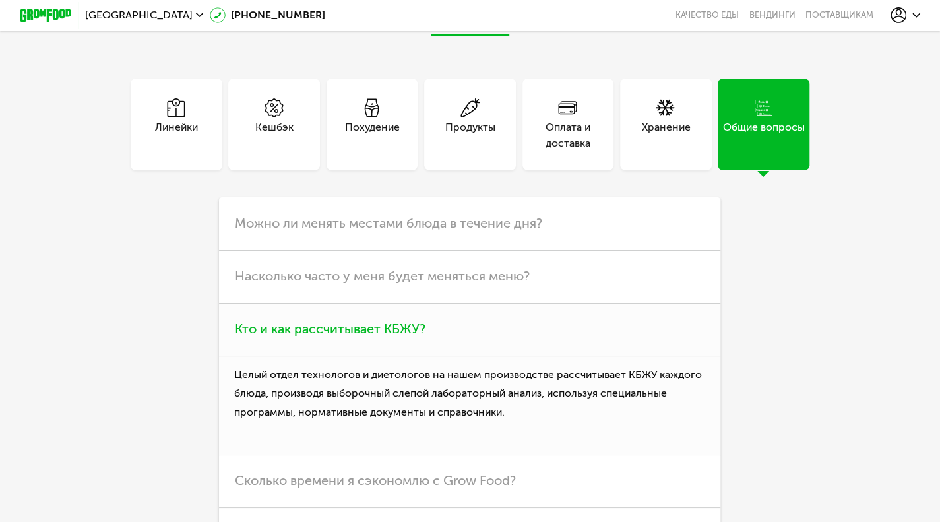
click at [472, 354] on h3 "Кто и как рассчитывает КБЖУ?" at bounding box center [469, 329] width 501 height 53
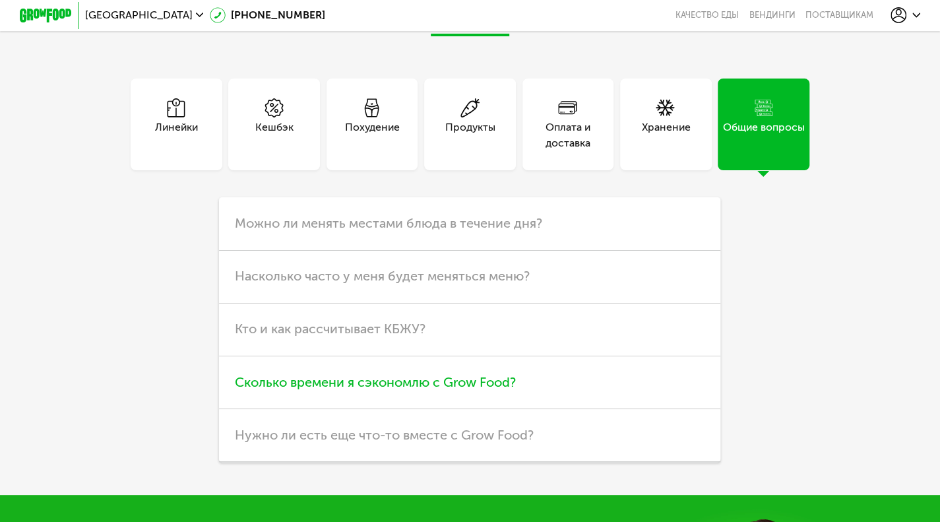
click at [452, 390] on span "Сколько времени я сэкономлю с Grow Food?" at bounding box center [375, 382] width 281 height 16
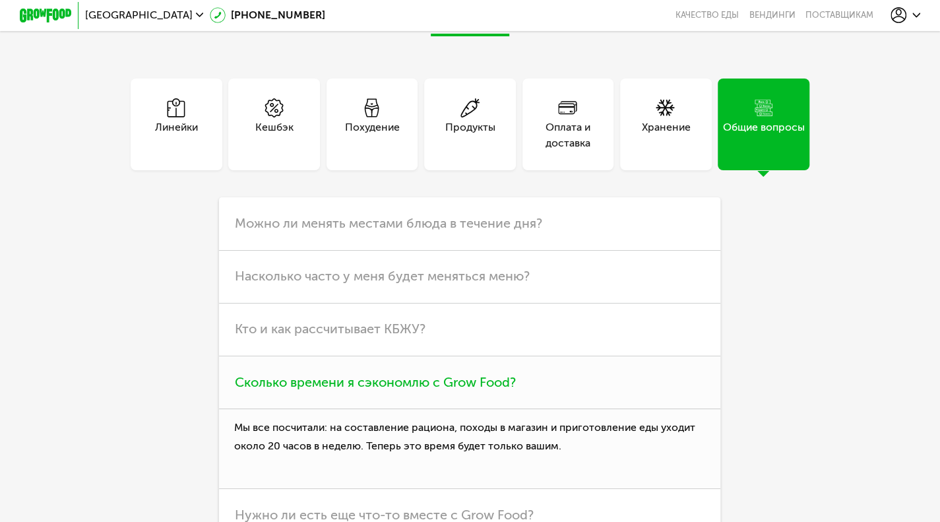
click at [452, 390] on span "Сколько времени я сэкономлю с Grow Food?" at bounding box center [375, 382] width 281 height 16
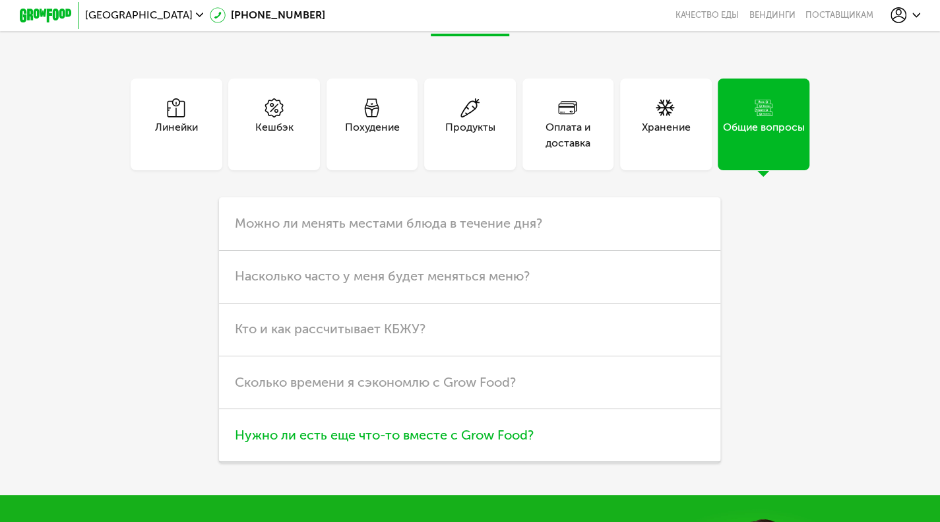
click at [428, 443] on span "Нужно ли есть еще что-то вместе с Grow Food?" at bounding box center [384, 435] width 299 height 16
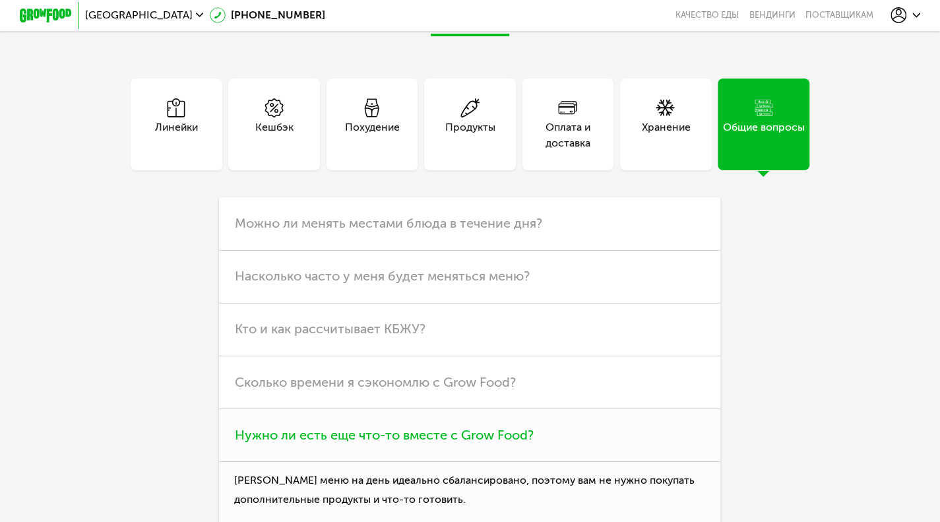
click at [428, 443] on span "Нужно ли есть еще что-то вместе с Grow Food?" at bounding box center [384, 435] width 299 height 16
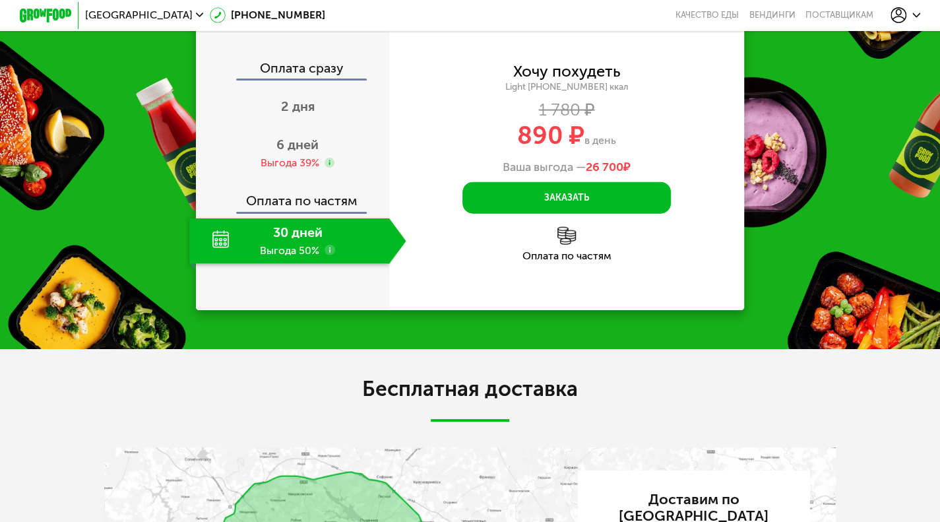
scroll to position [1736, 0]
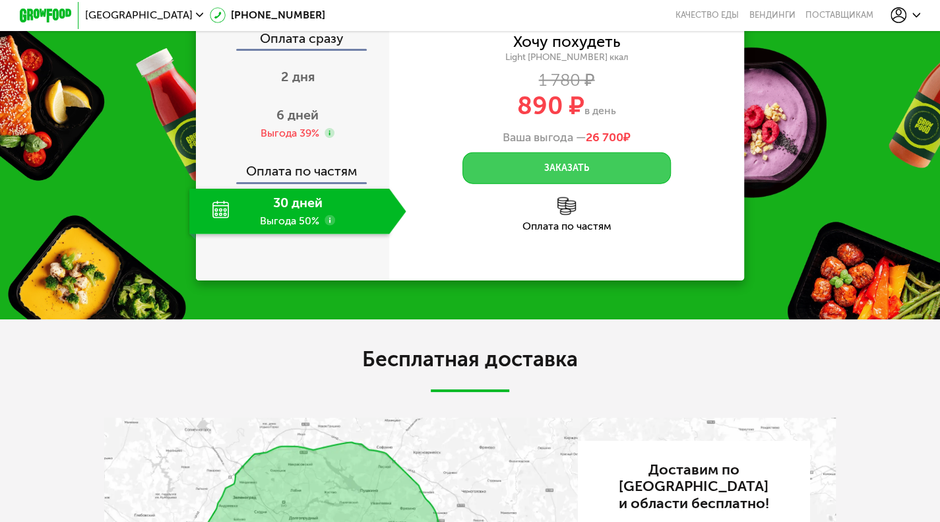
click at [539, 180] on button "Заказать" at bounding box center [566, 168] width 209 height 32
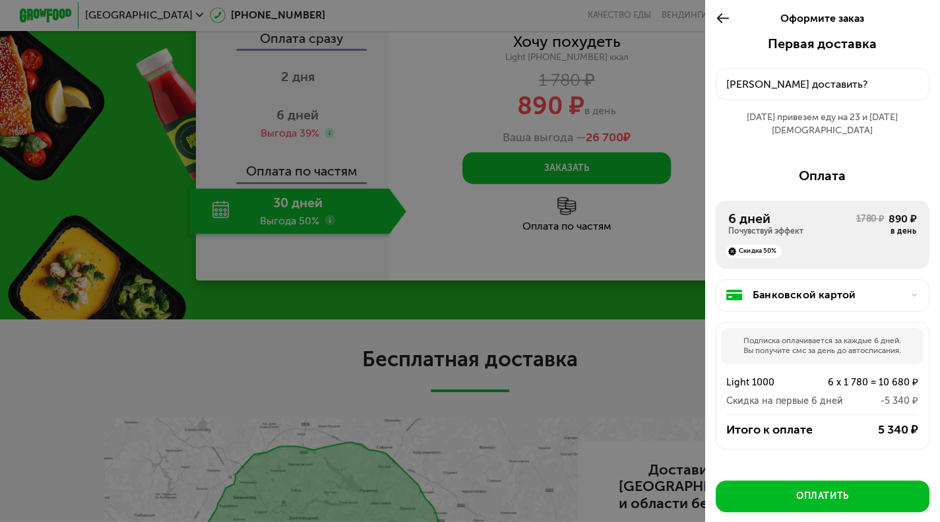
click at [816, 85] on div "[PERSON_NAME] доставить?" at bounding box center [822, 85] width 192 height 16
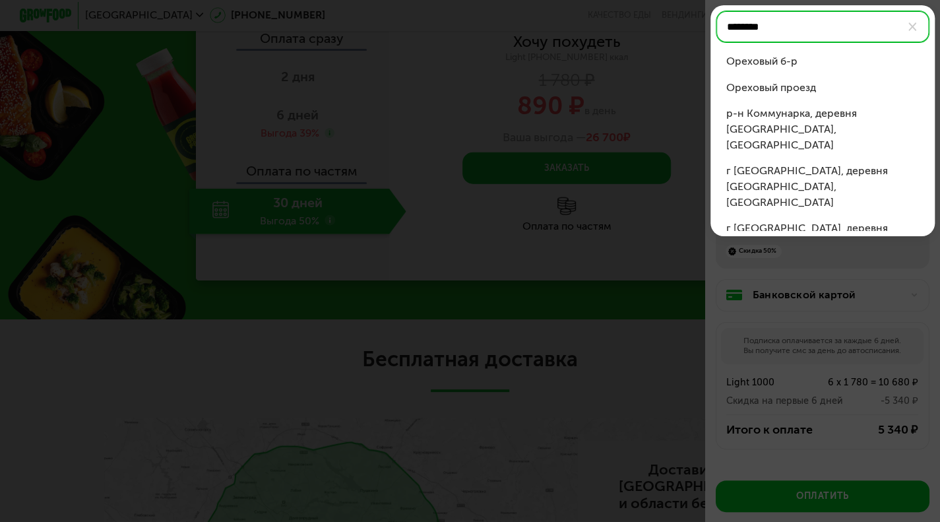
click at [787, 65] on div "Ореховый б-р" at bounding box center [821, 61] width 193 height 16
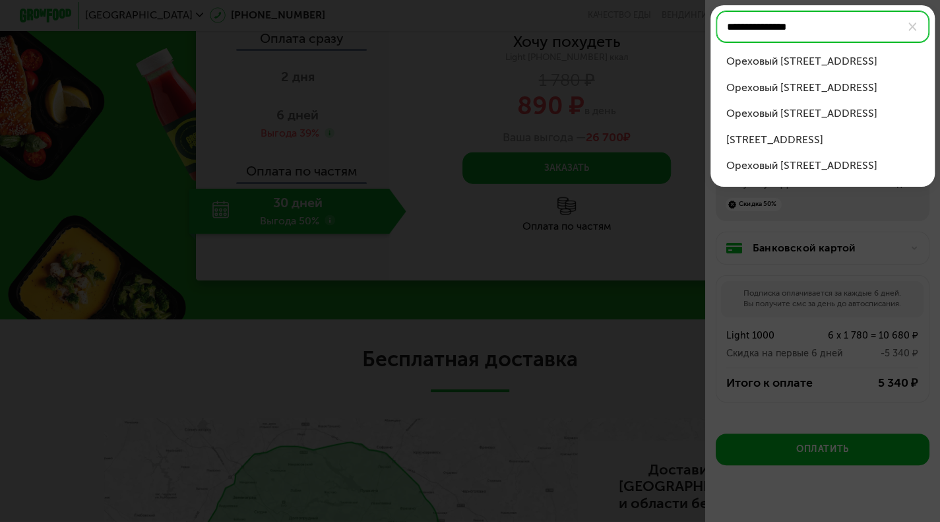
click at [793, 60] on div "Ореховый [STREET_ADDRESS]" at bounding box center [821, 61] width 193 height 16
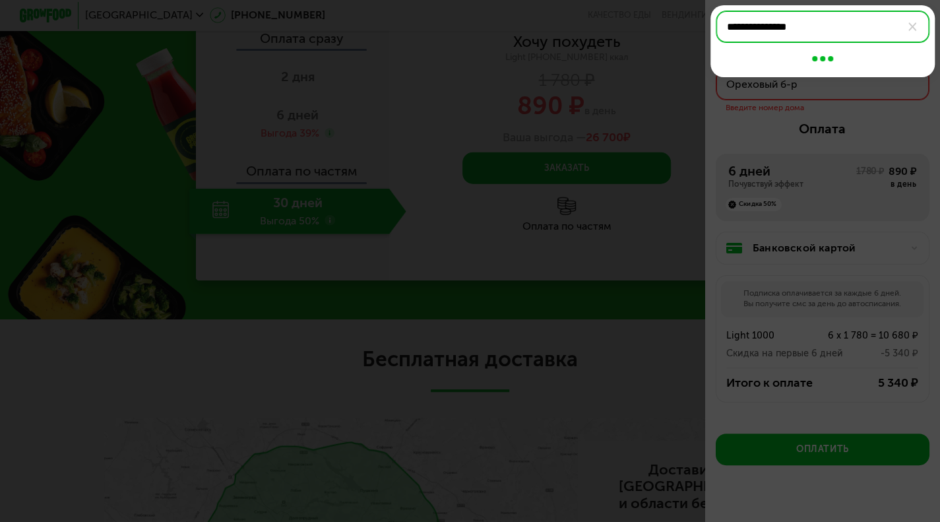
type input "**********"
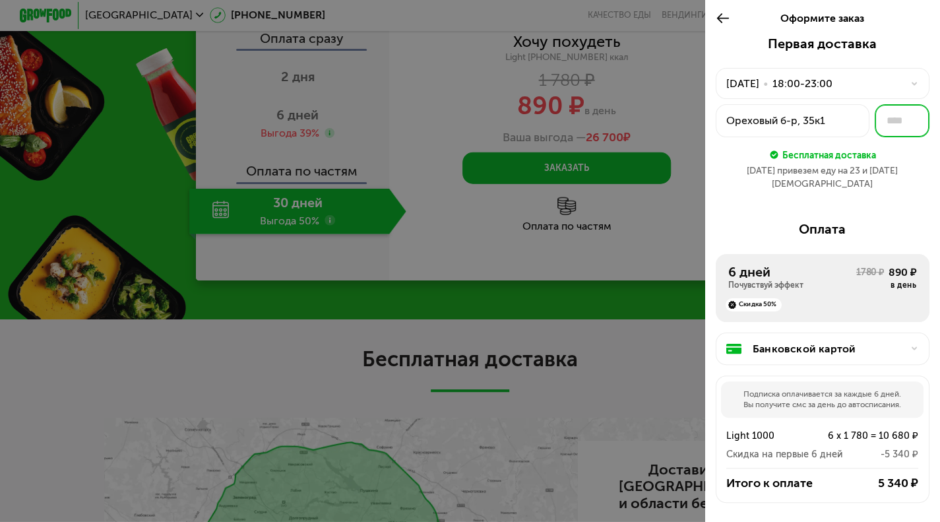
click at [885, 113] on input "text" at bounding box center [902, 120] width 55 height 33
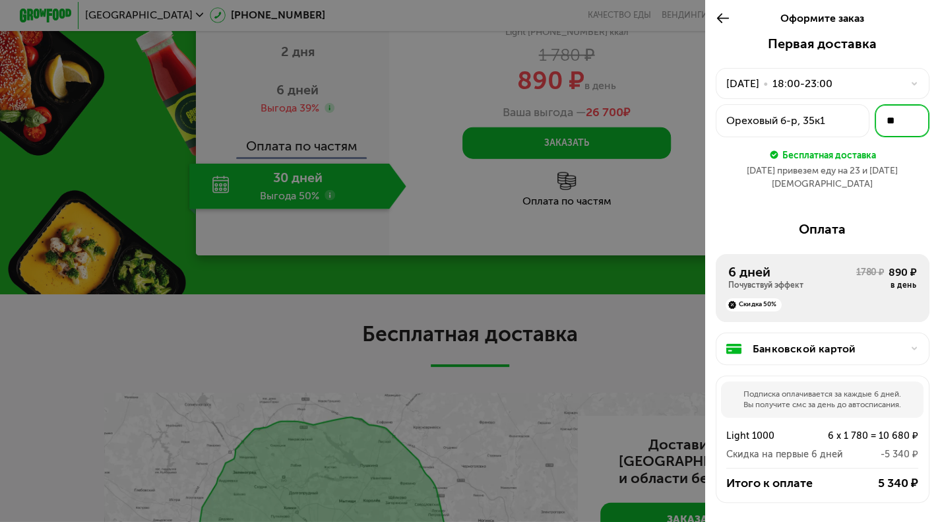
scroll to position [1810, 0]
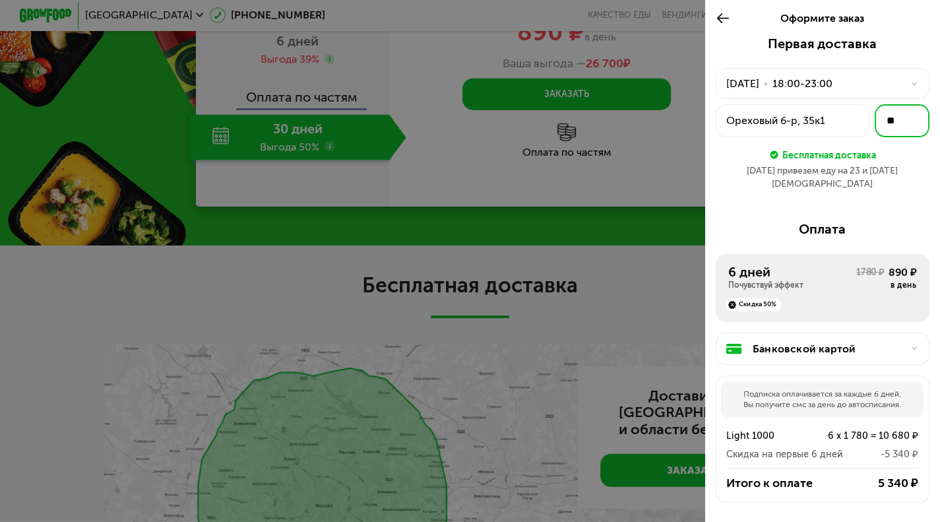
type input "**"
click at [848, 332] on div "Банковской картой" at bounding box center [823, 348] width 214 height 33
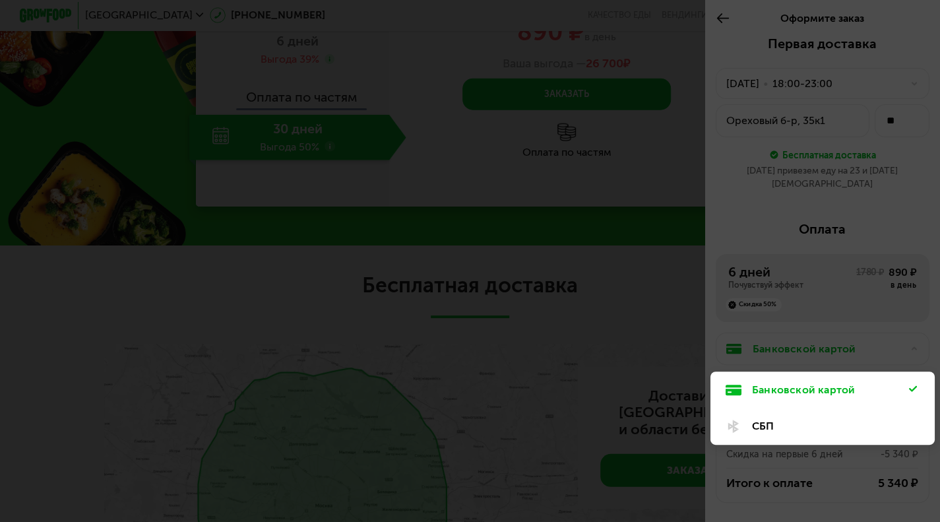
click at [799, 421] on div "СБП" at bounding box center [830, 426] width 157 height 16
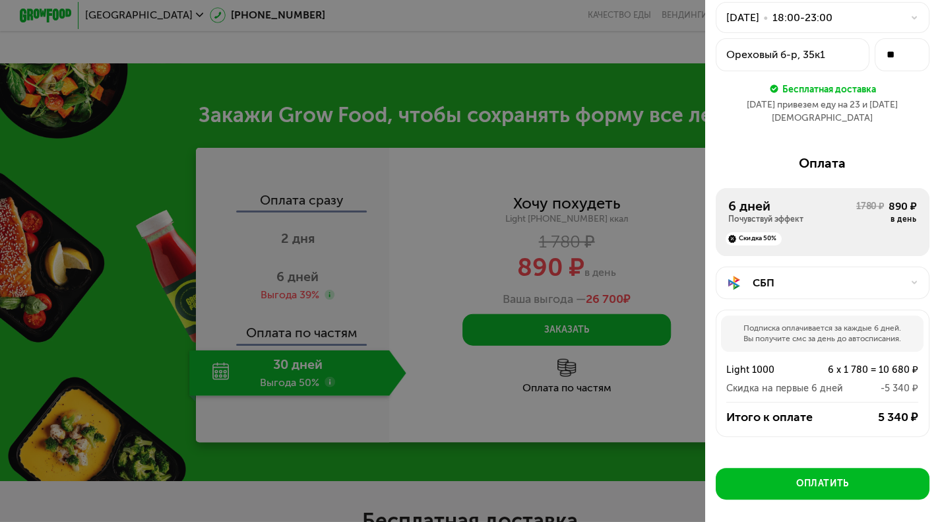
scroll to position [1578, 0]
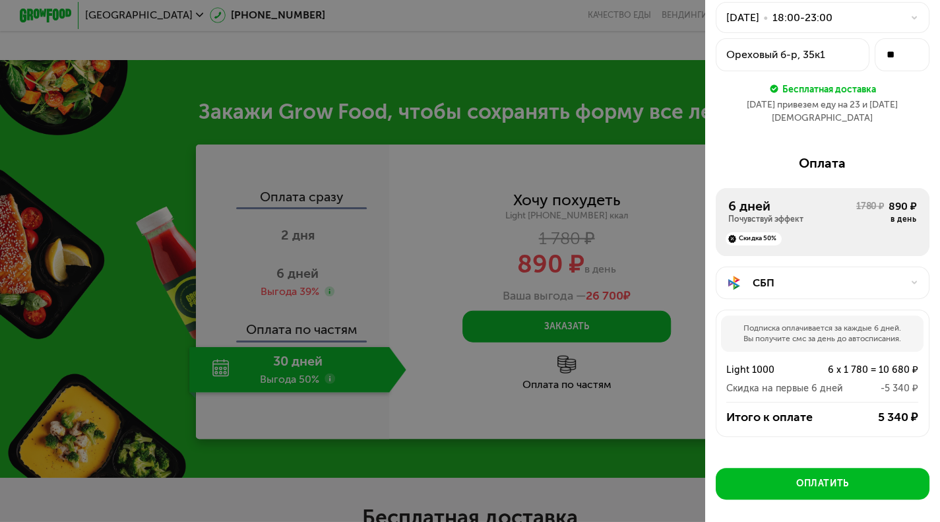
click at [830, 13] on div "18:00-23:00" at bounding box center [802, 18] width 60 height 16
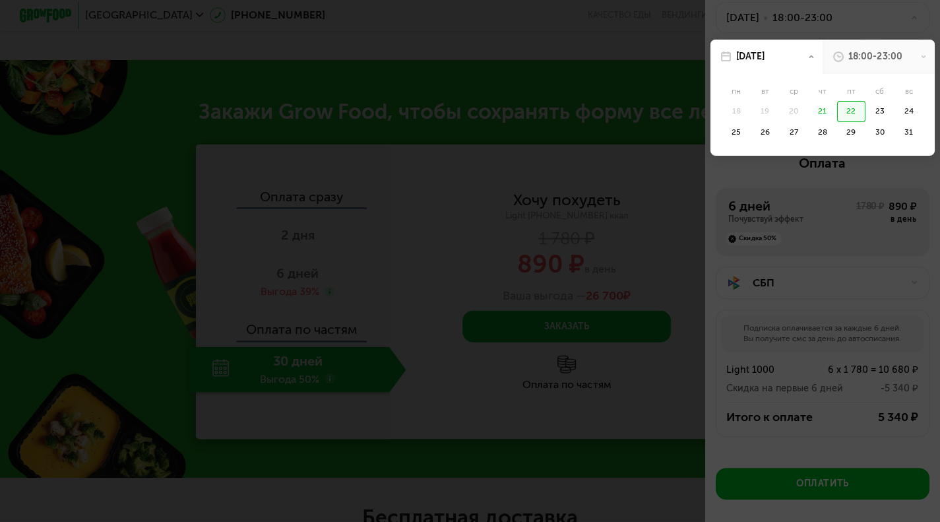
click at [848, 63] on div "18:00-23:00" at bounding box center [874, 56] width 53 height 13
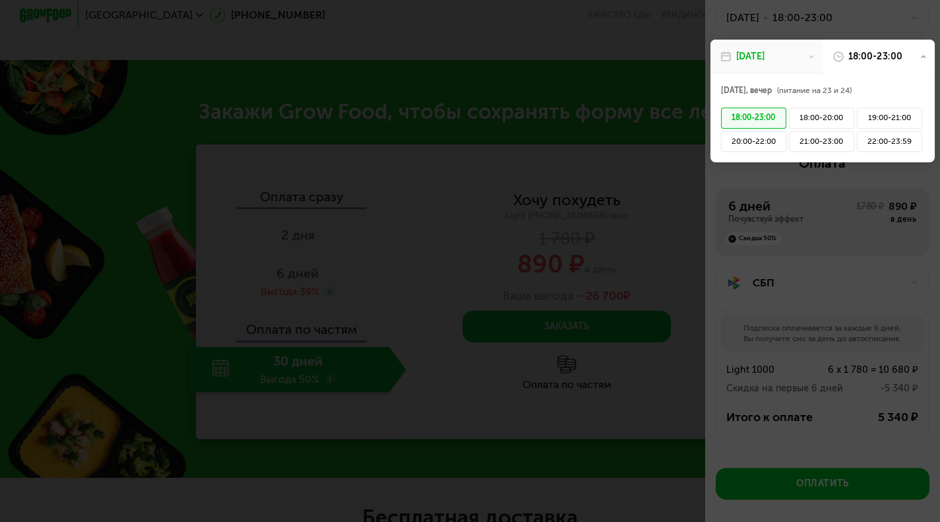
click at [760, 120] on div "18:00-23:00" at bounding box center [753, 118] width 65 height 21
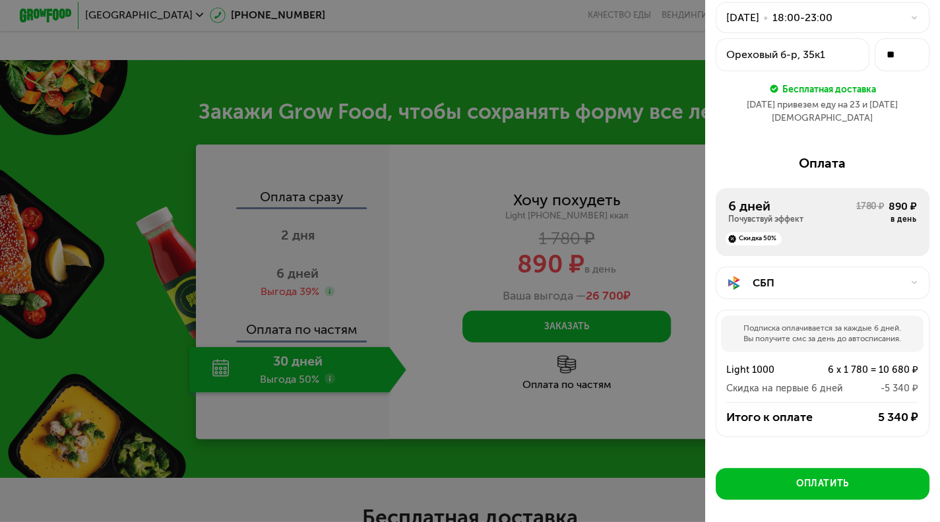
click at [832, 22] on div "18:00-23:00" at bounding box center [802, 18] width 60 height 16
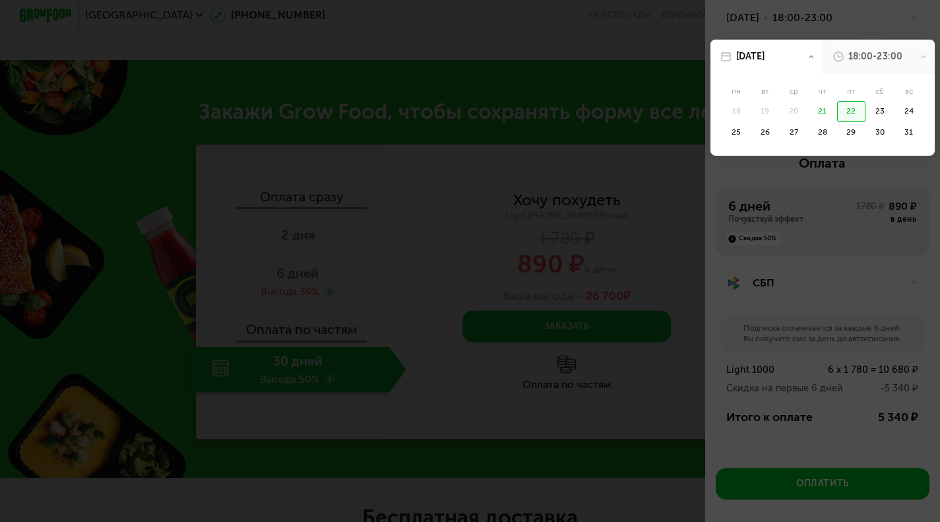
click at [871, 51] on div "18:00-23:00" at bounding box center [874, 56] width 53 height 13
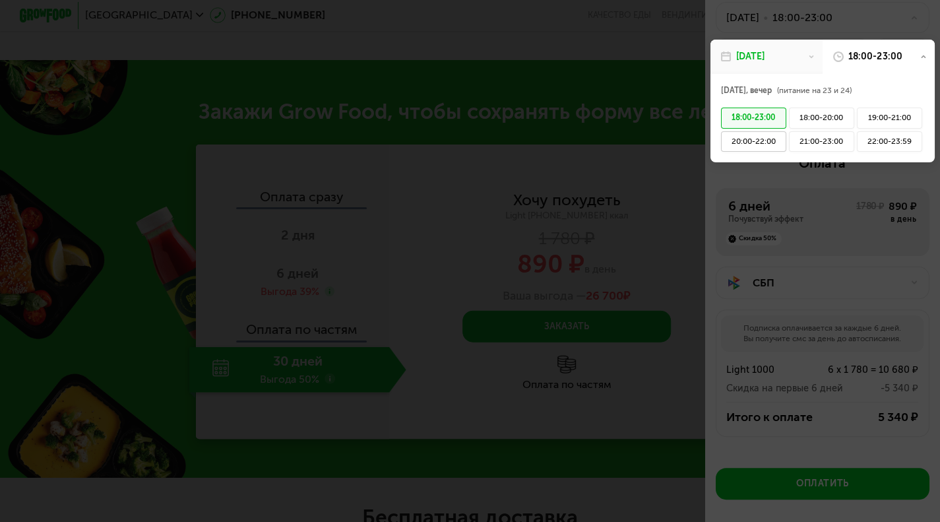
click at [741, 146] on div "20:00-22:00" at bounding box center [753, 141] width 65 height 21
